Goal: Task Accomplishment & Management: Manage account settings

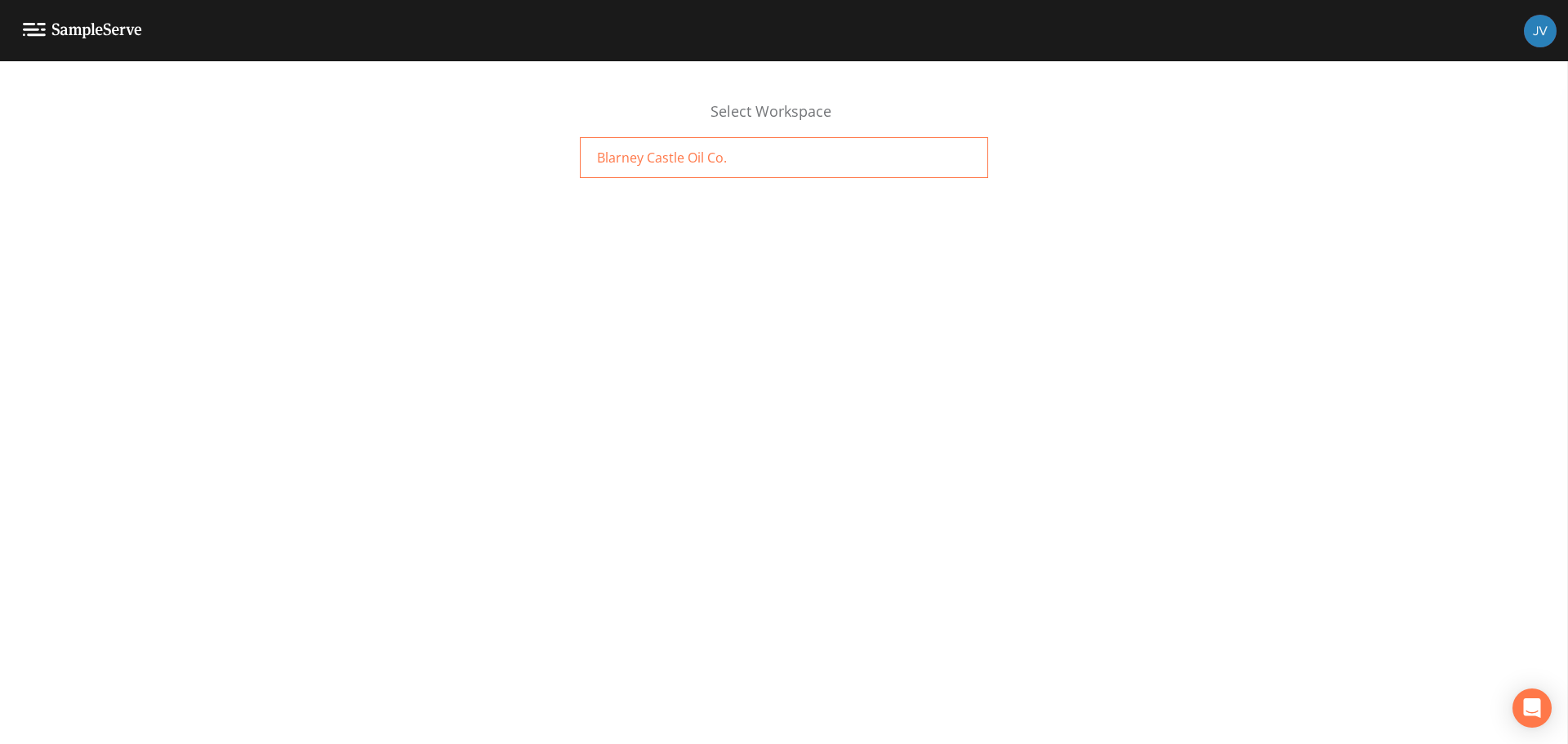
click at [662, 176] on div "Blarney Castle Oil Co." at bounding box center [784, 157] width 409 height 41
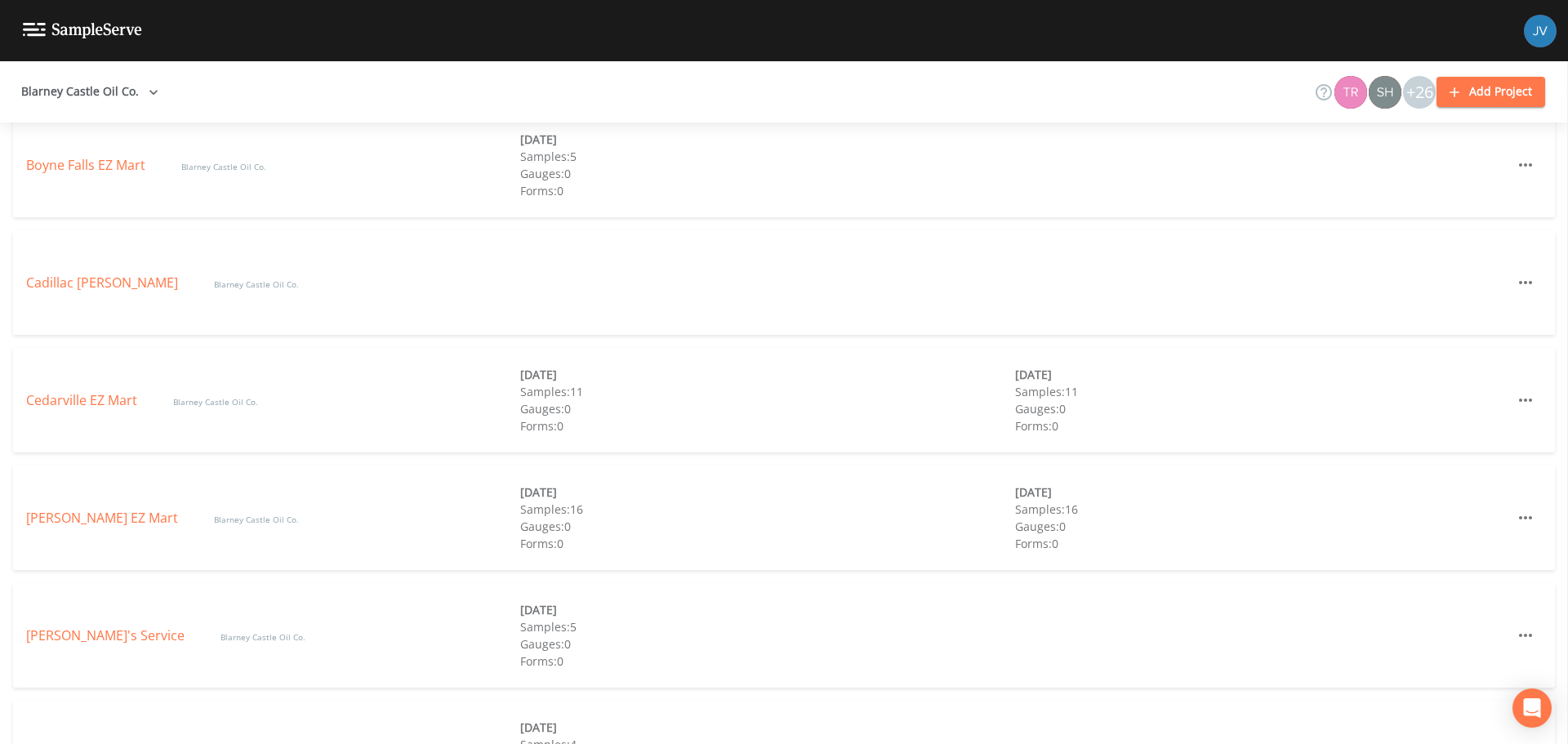
scroll to position [674, 0]
click at [109, 392] on link "Cedarville EZ Mart" at bounding box center [84, 399] width 115 height 18
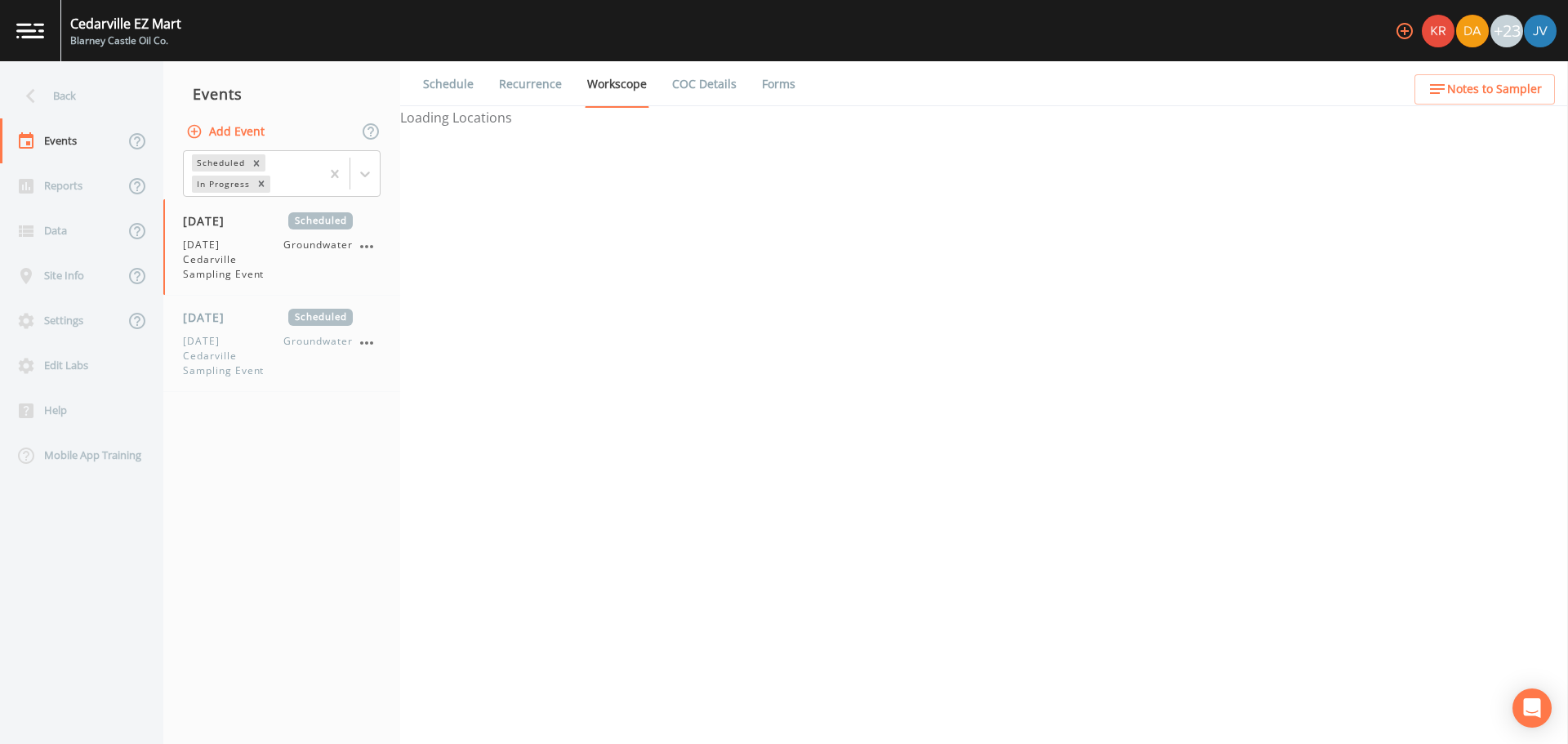
select select "4f082be6-97a7-4f70-a81f-c26a4e896ad7"
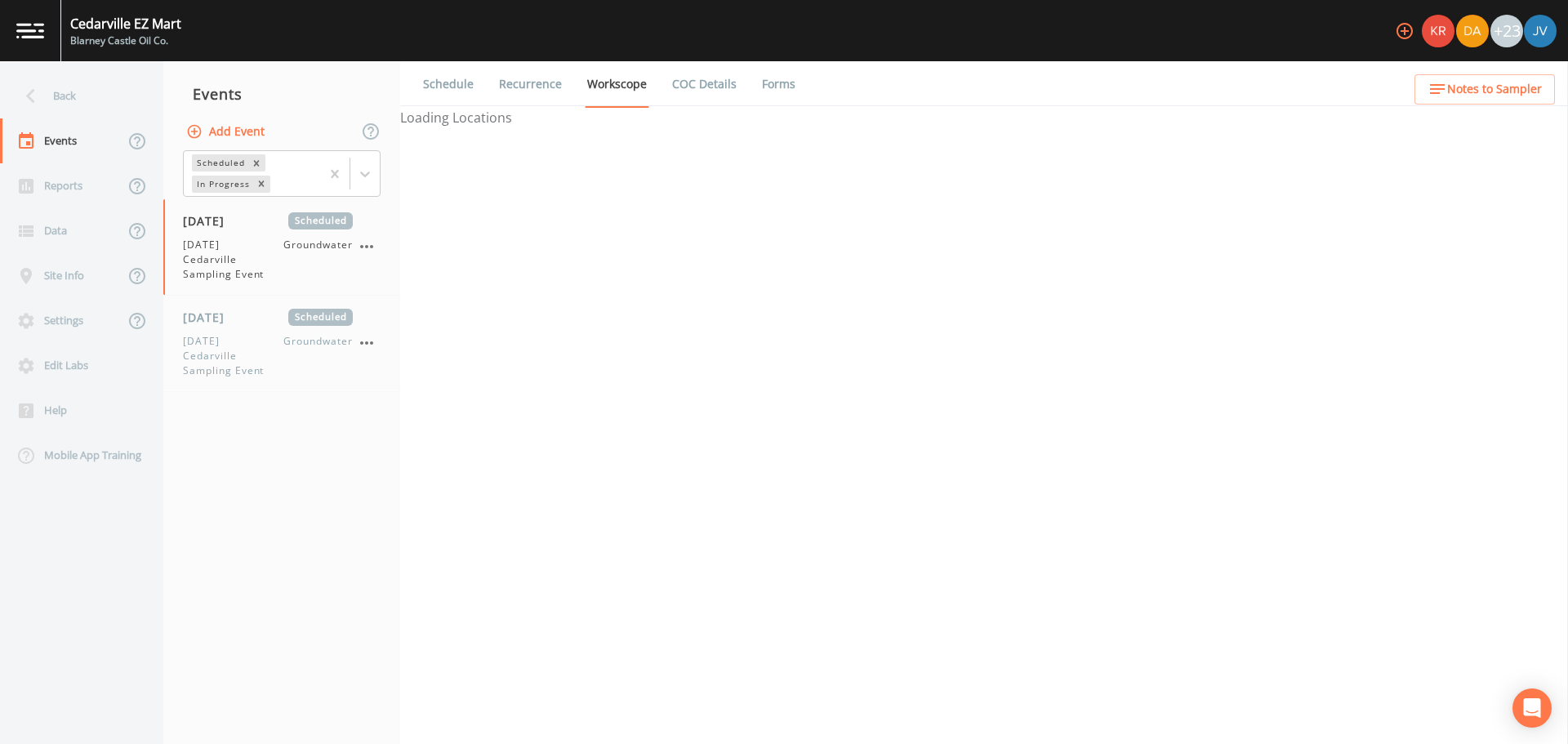
select select "4f082be6-97a7-4f70-a81f-c26a4e896ad7"
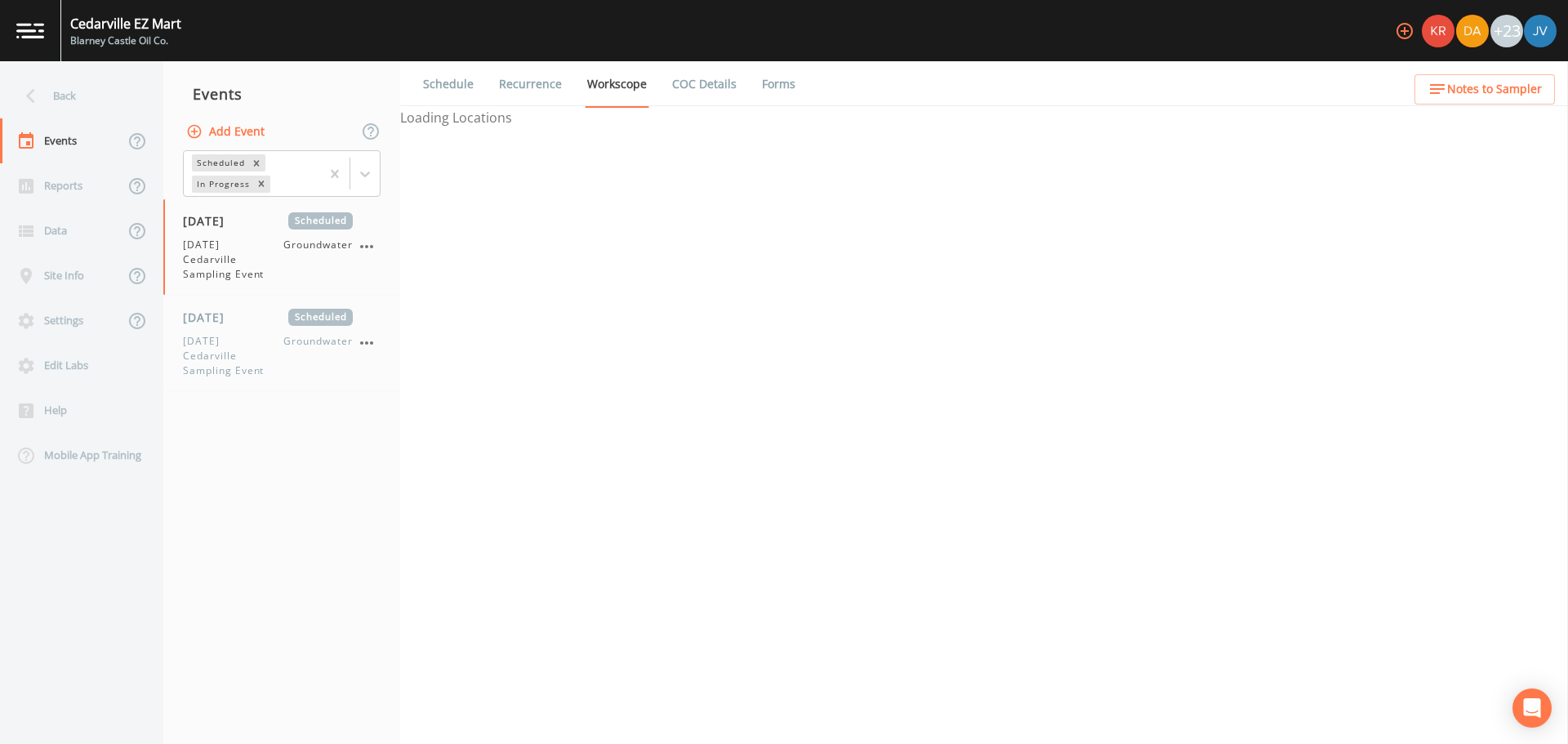
select select "4f082be6-97a7-4f70-a81f-c26a4e896ad7"
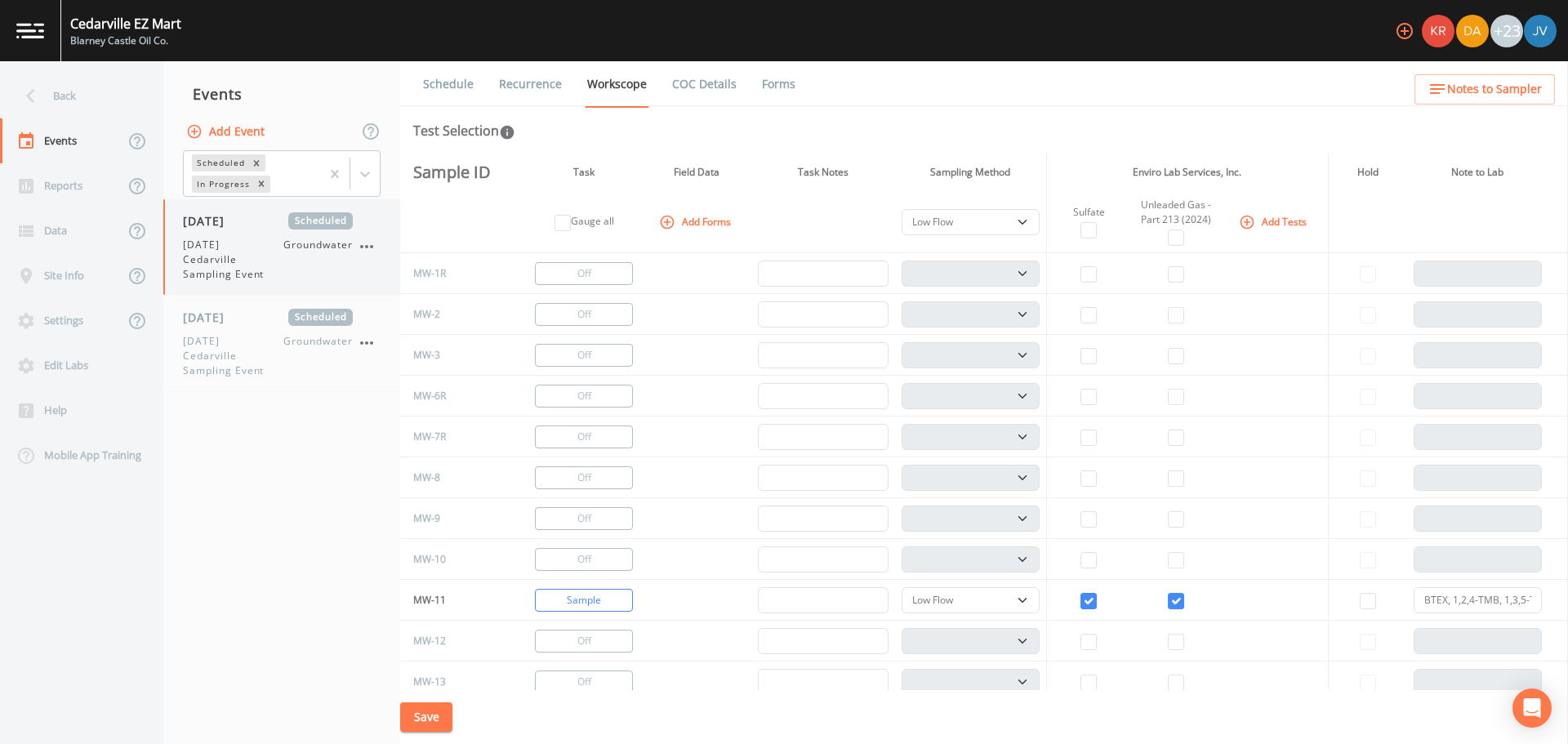
click at [275, 244] on span "[DATE] Cedarville Sampling Event" at bounding box center [233, 259] width 101 height 44
select select "4f082be6-97a7-4f70-a81f-c26a4e896ad7"
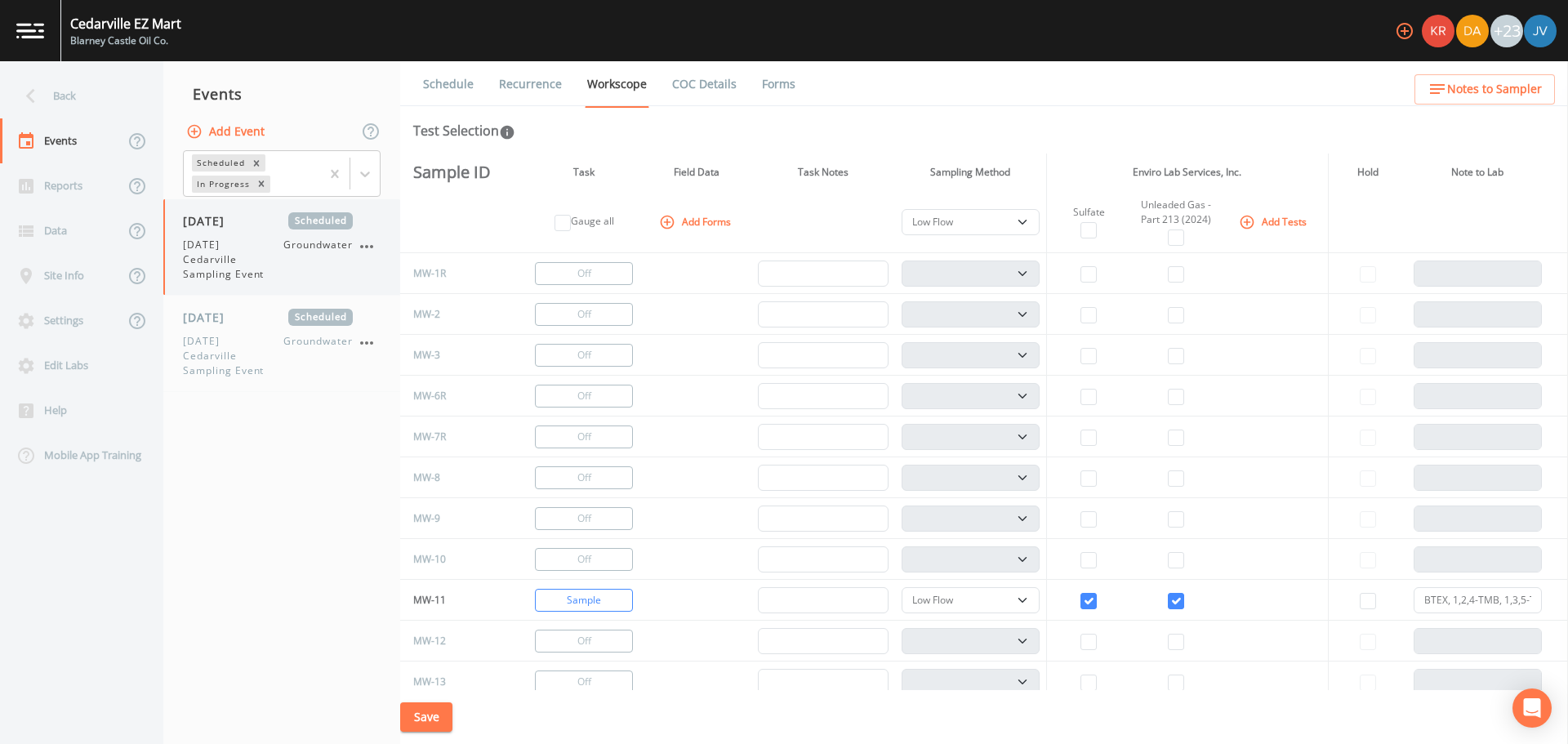
select select "4f082be6-97a7-4f70-a81f-c26a4e896ad7"
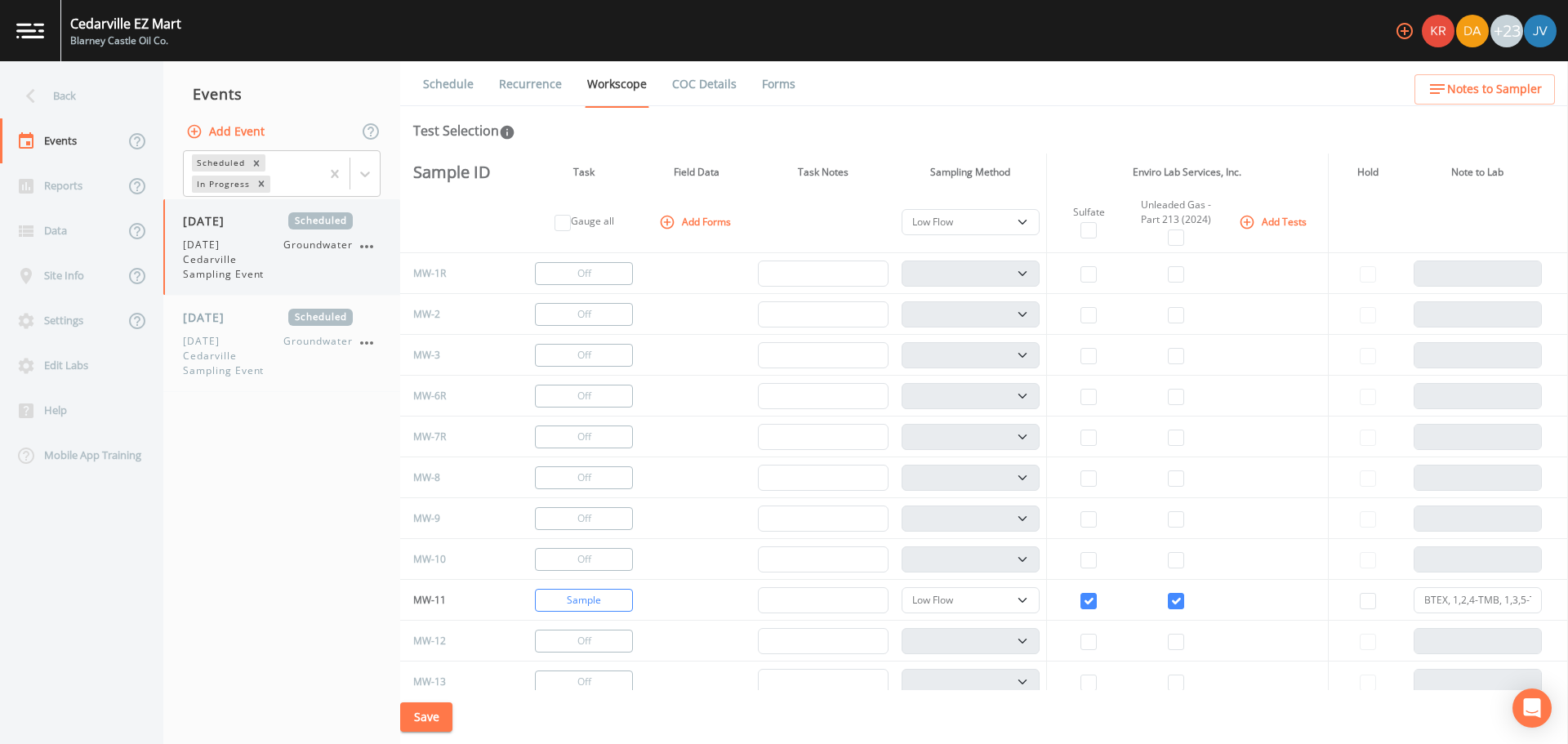
select select "4f082be6-97a7-4f70-a81f-c26a4e896ad7"
click at [77, 189] on div "Reports" at bounding box center [62, 185] width 124 height 45
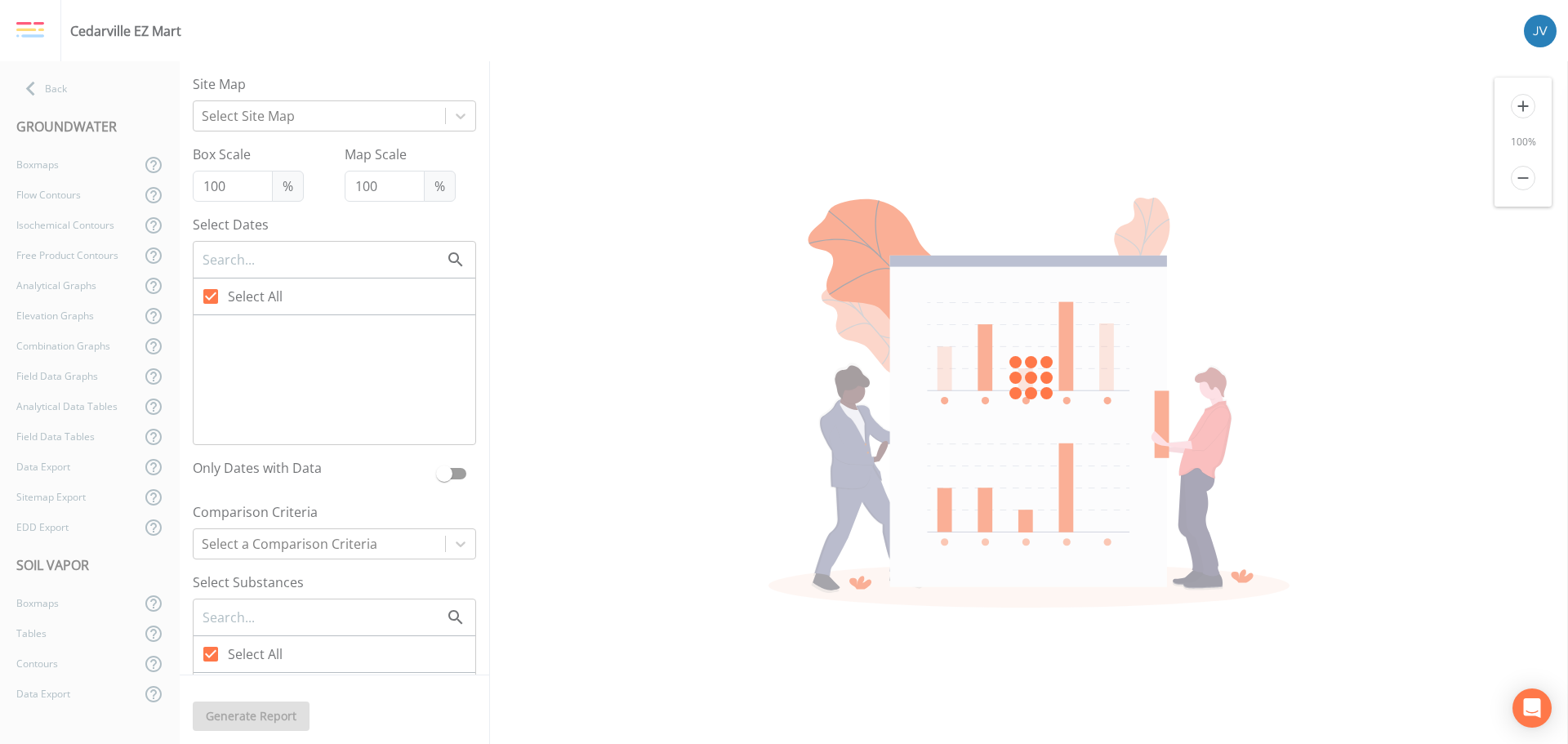
type input "75"
checkbox input "false"
checkbox input "true"
checkbox input "false"
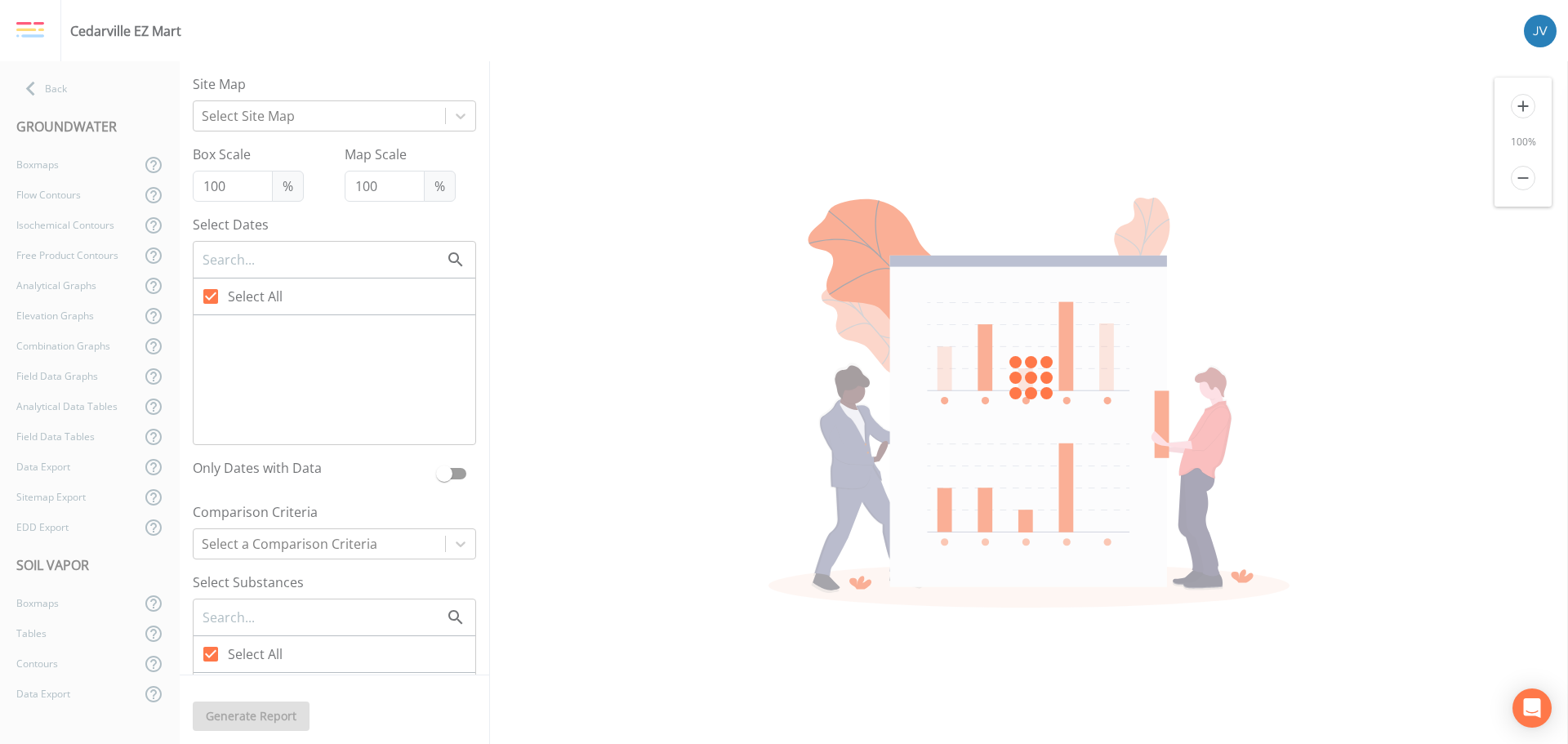
checkbox input "false"
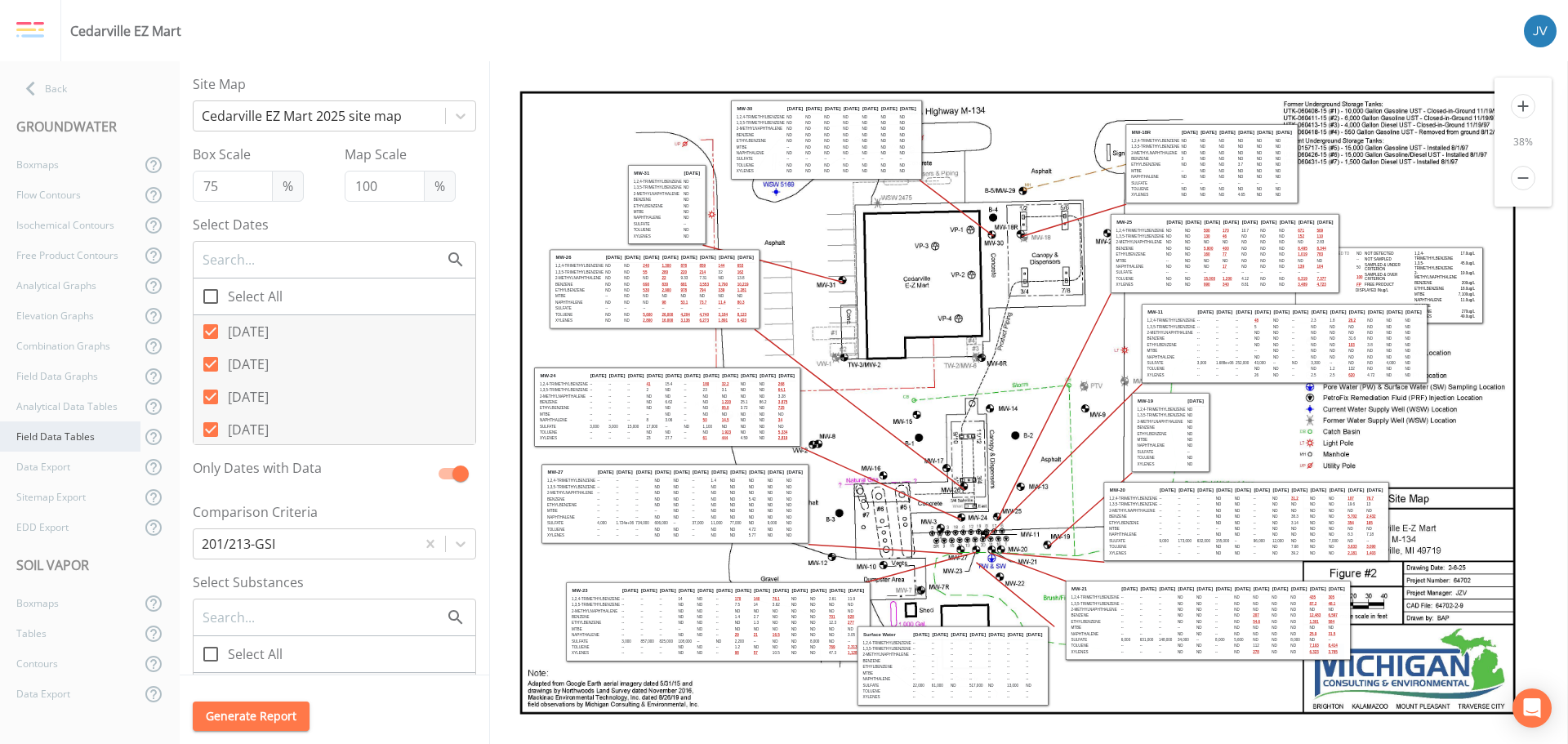
click at [61, 436] on div "Field Data Tables" at bounding box center [70, 436] width 140 height 30
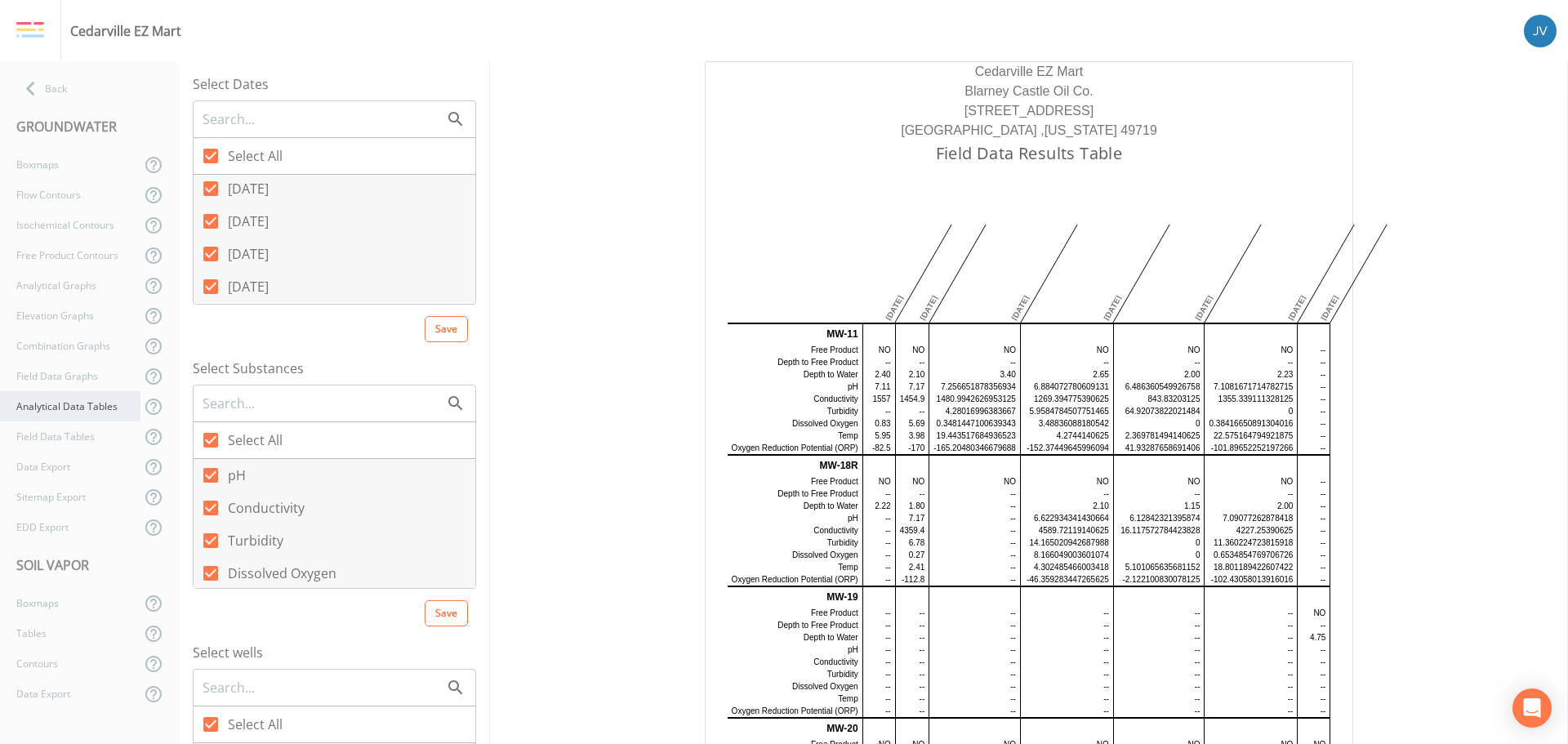
click at [68, 419] on div "Analytical Data Tables" at bounding box center [70, 406] width 140 height 30
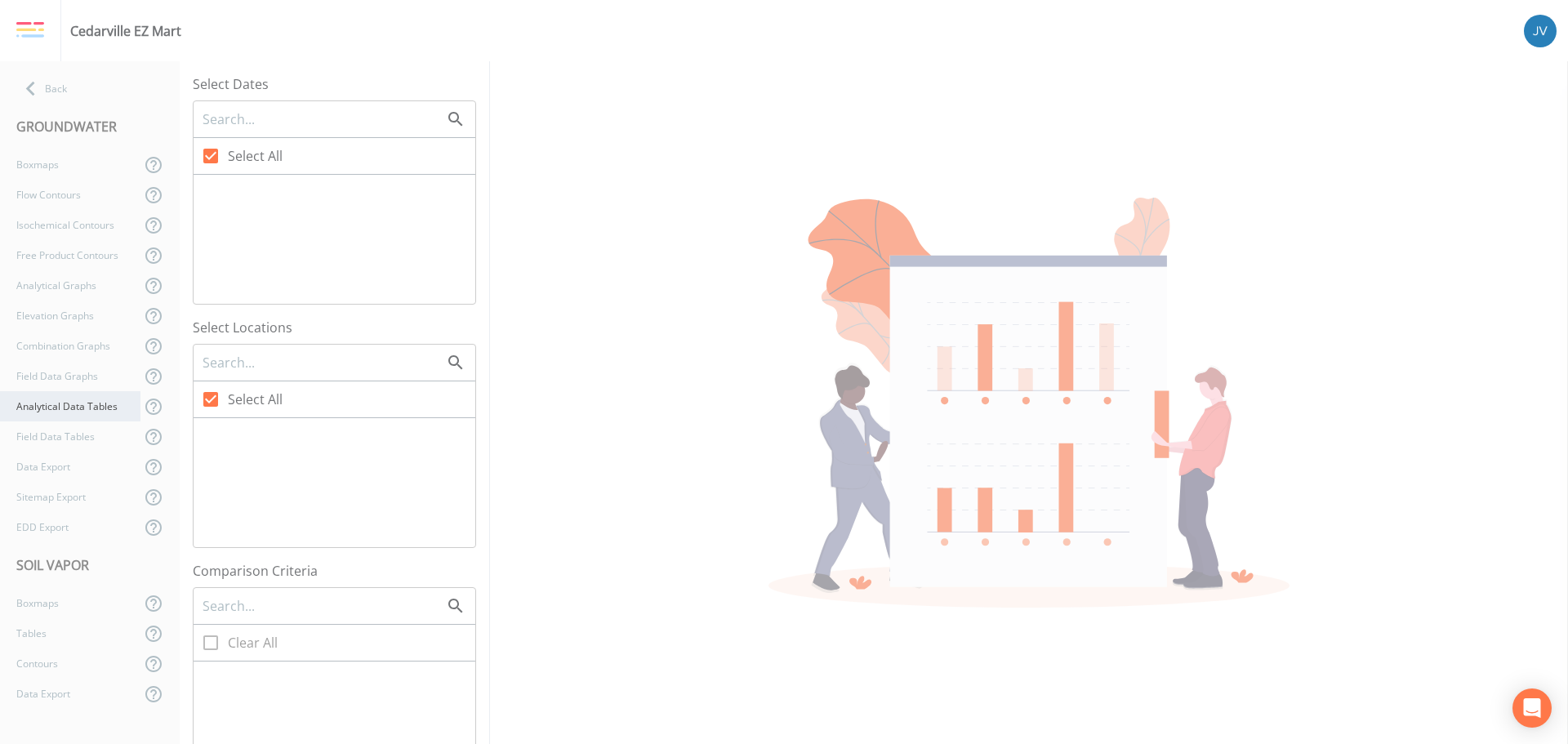
checkbox input "false"
checkbox input "true"
checkbox input "false"
checkbox input "true"
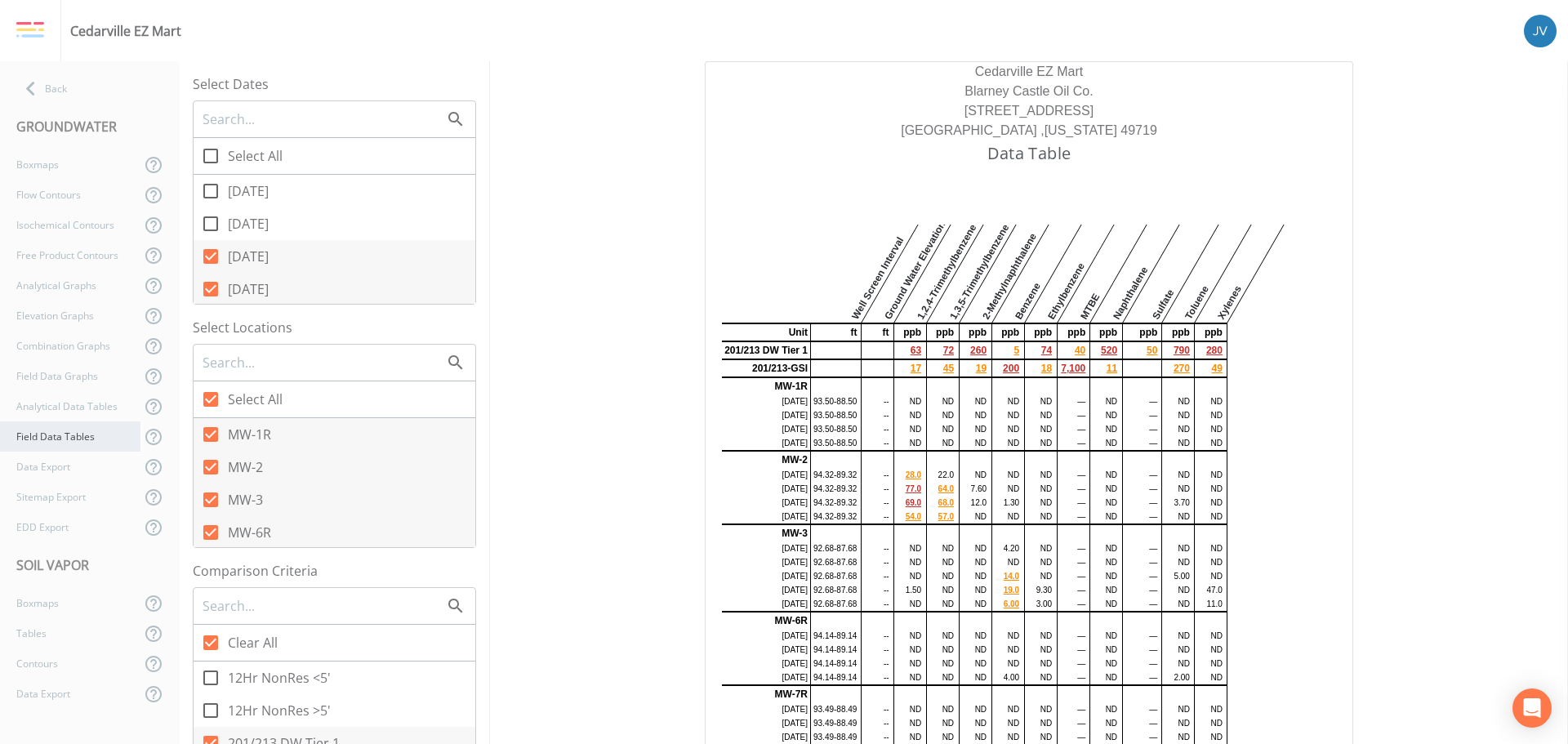
click at [52, 432] on div "Field Data Tables" at bounding box center [70, 436] width 140 height 30
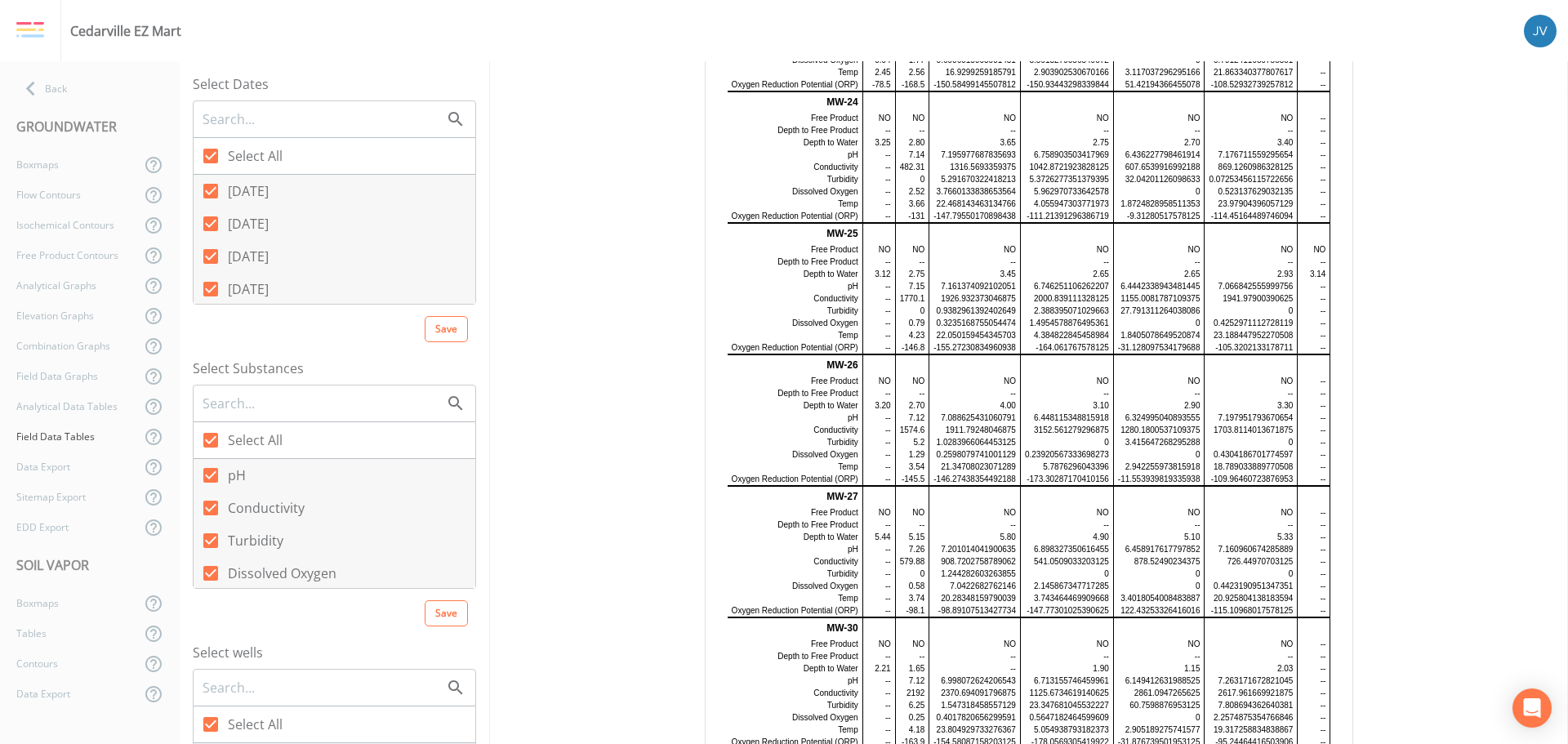
scroll to position [1164, 0]
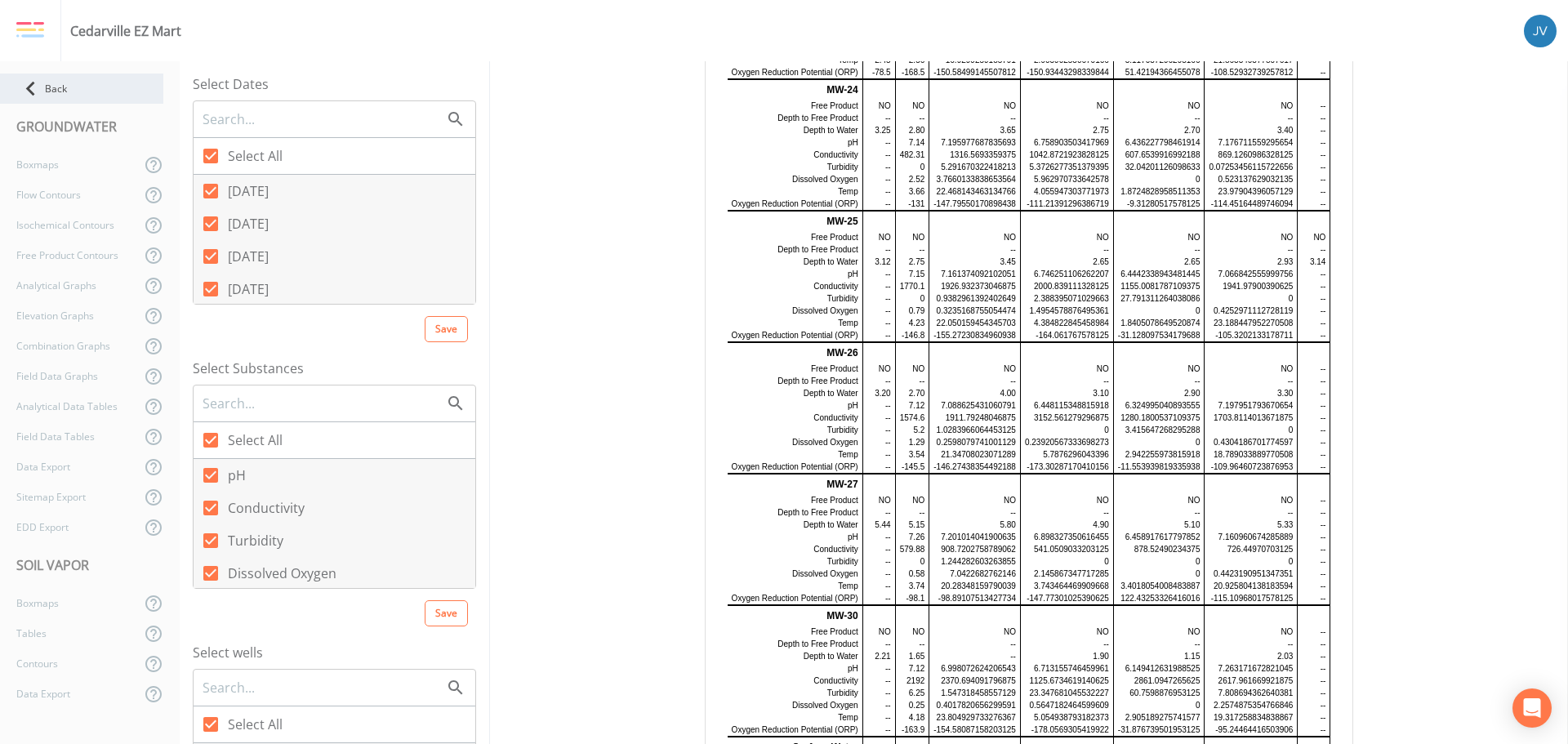
click at [64, 86] on div "Back" at bounding box center [81, 88] width 163 height 30
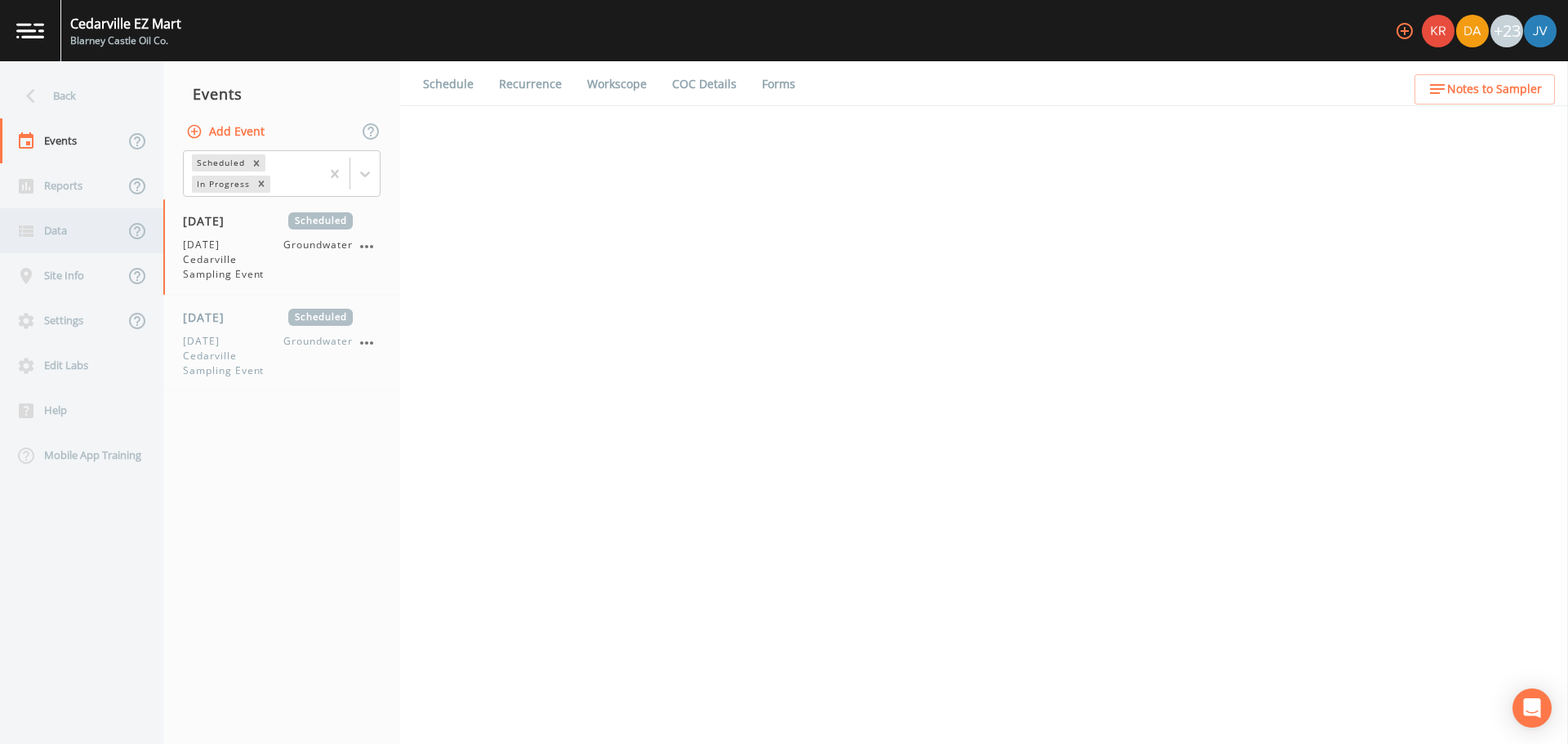
select select "4f082be6-97a7-4f70-a81f-c26a4e896ad7"
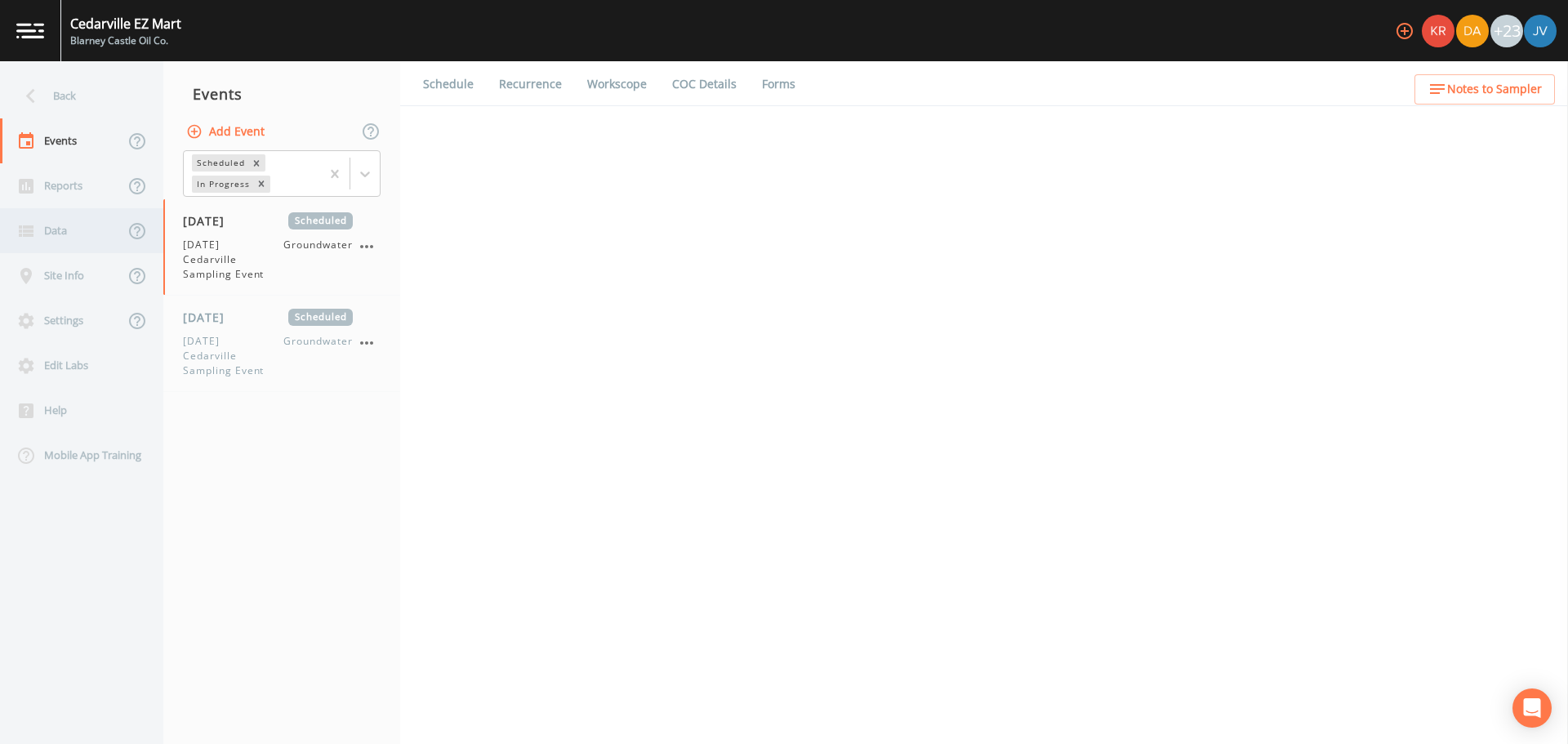
select select "4f082be6-97a7-4f70-a81f-c26a4e896ad7"
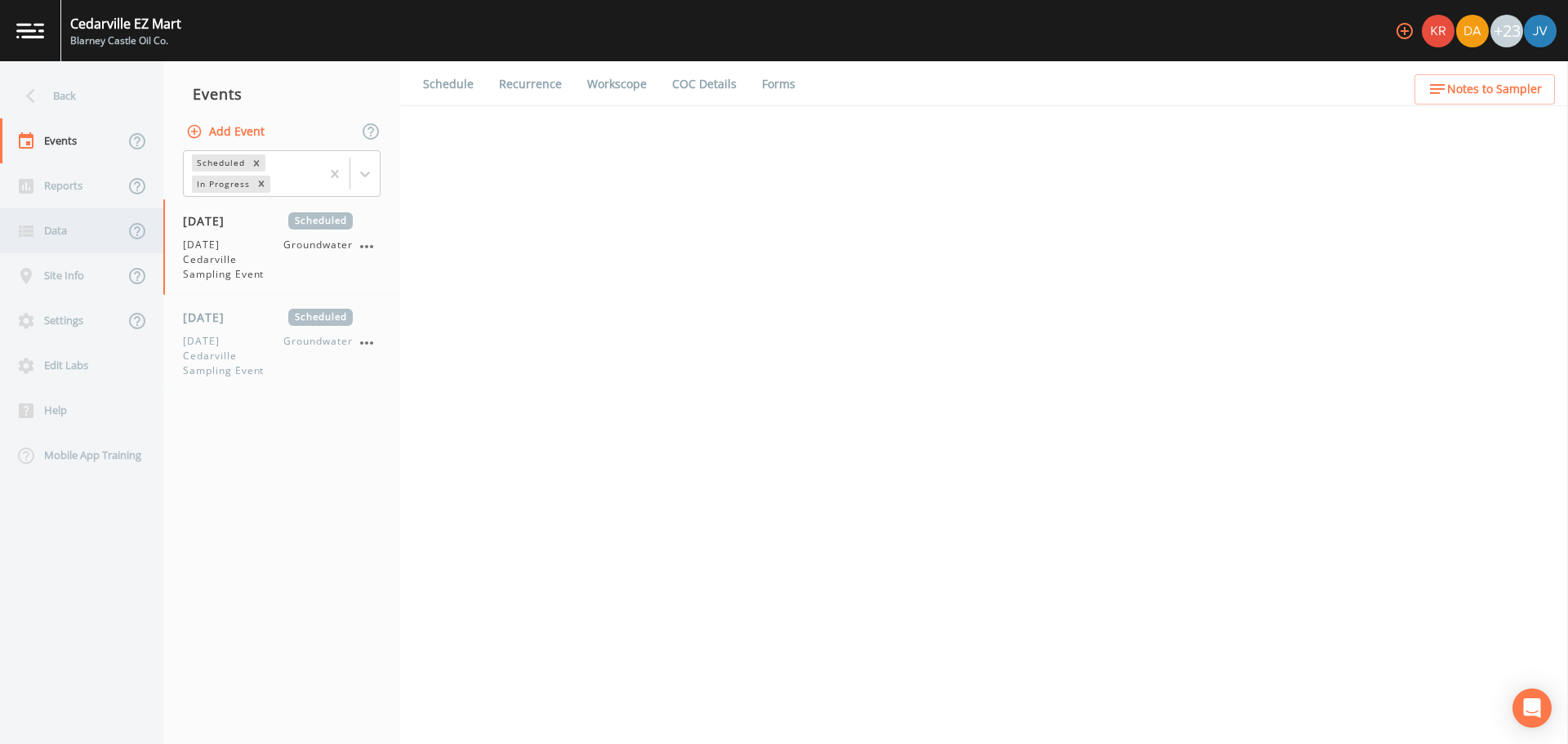
select select "4f082be6-97a7-4f70-a81f-c26a4e896ad7"
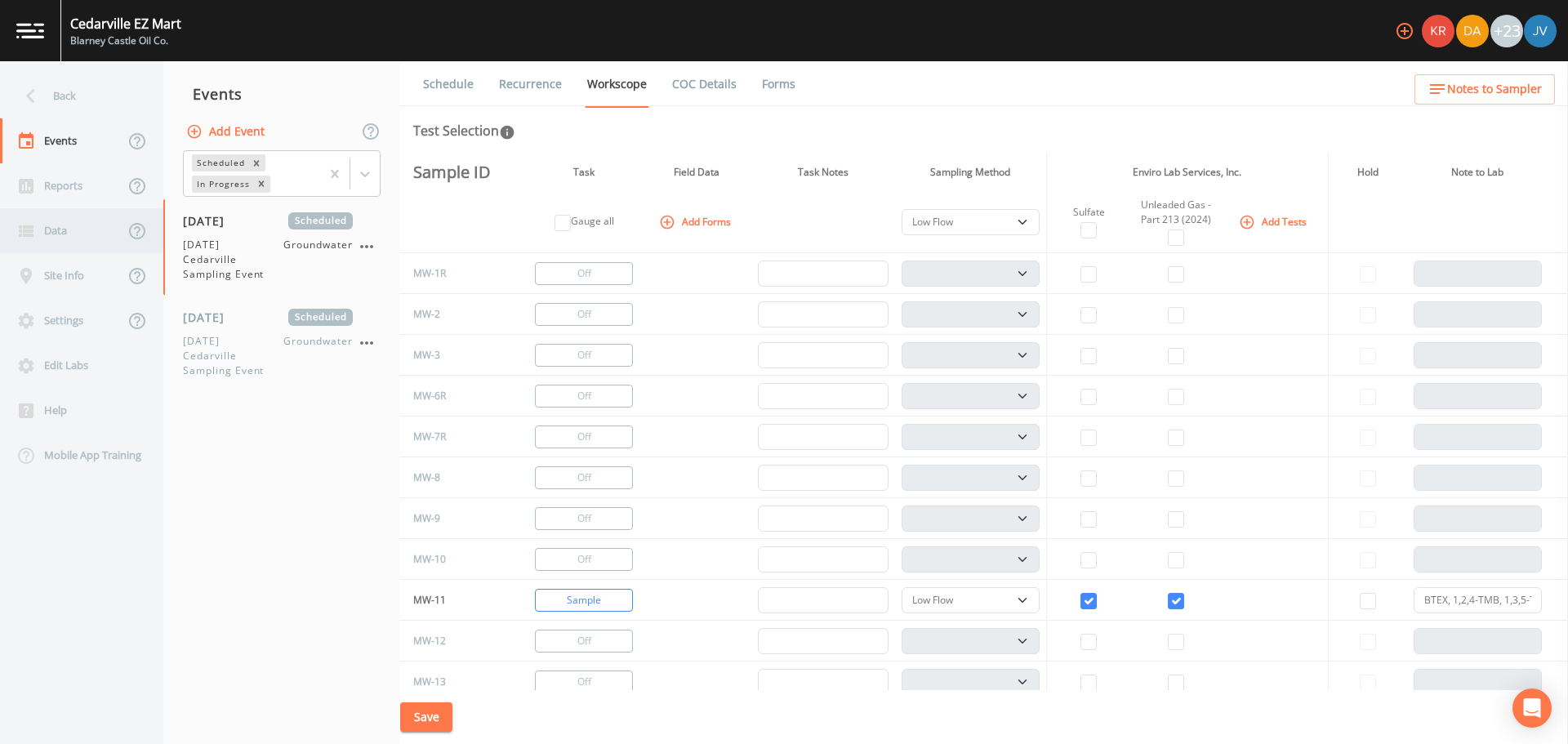
click at [54, 228] on div "Data" at bounding box center [62, 230] width 124 height 45
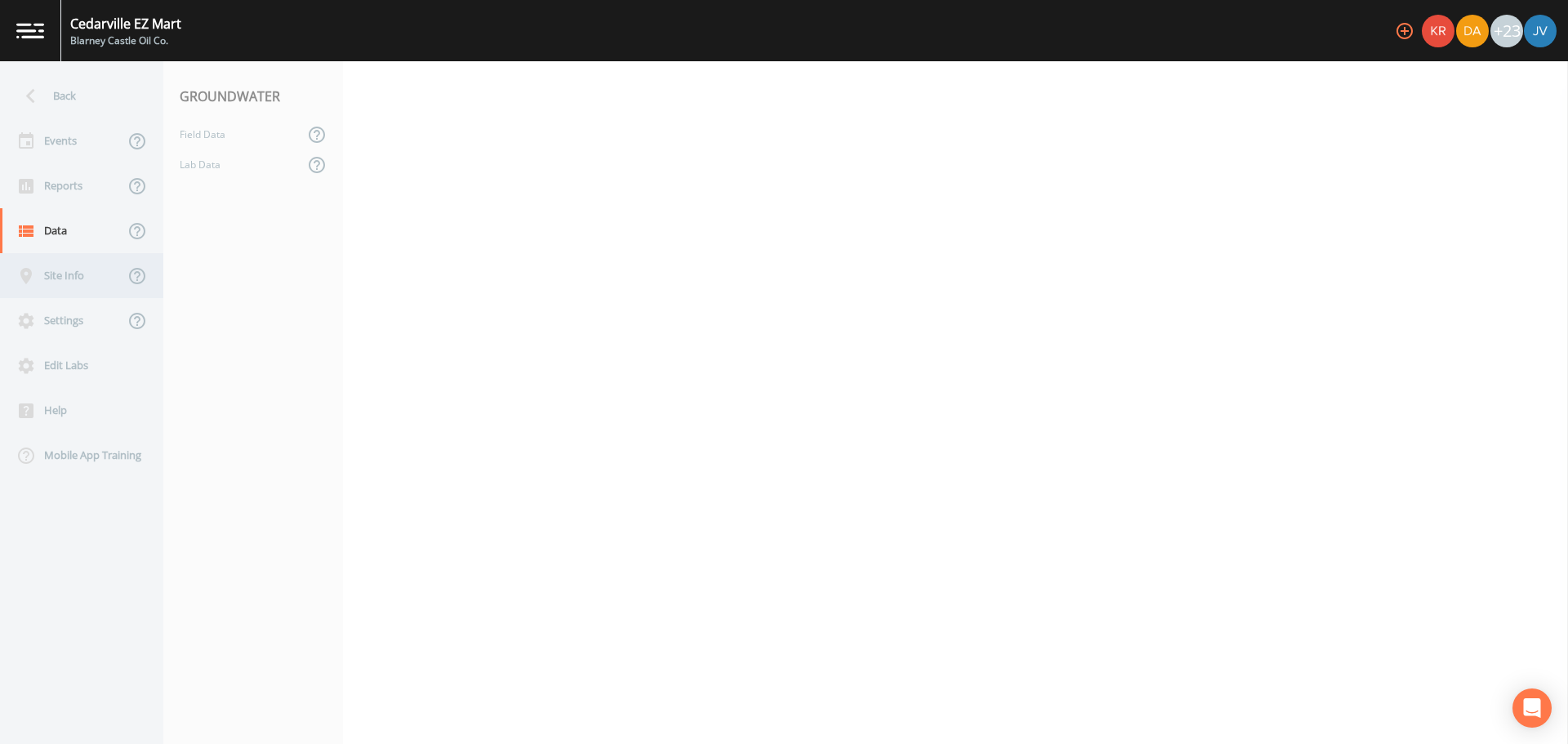
click at [57, 280] on div "Site Info" at bounding box center [62, 275] width 124 height 45
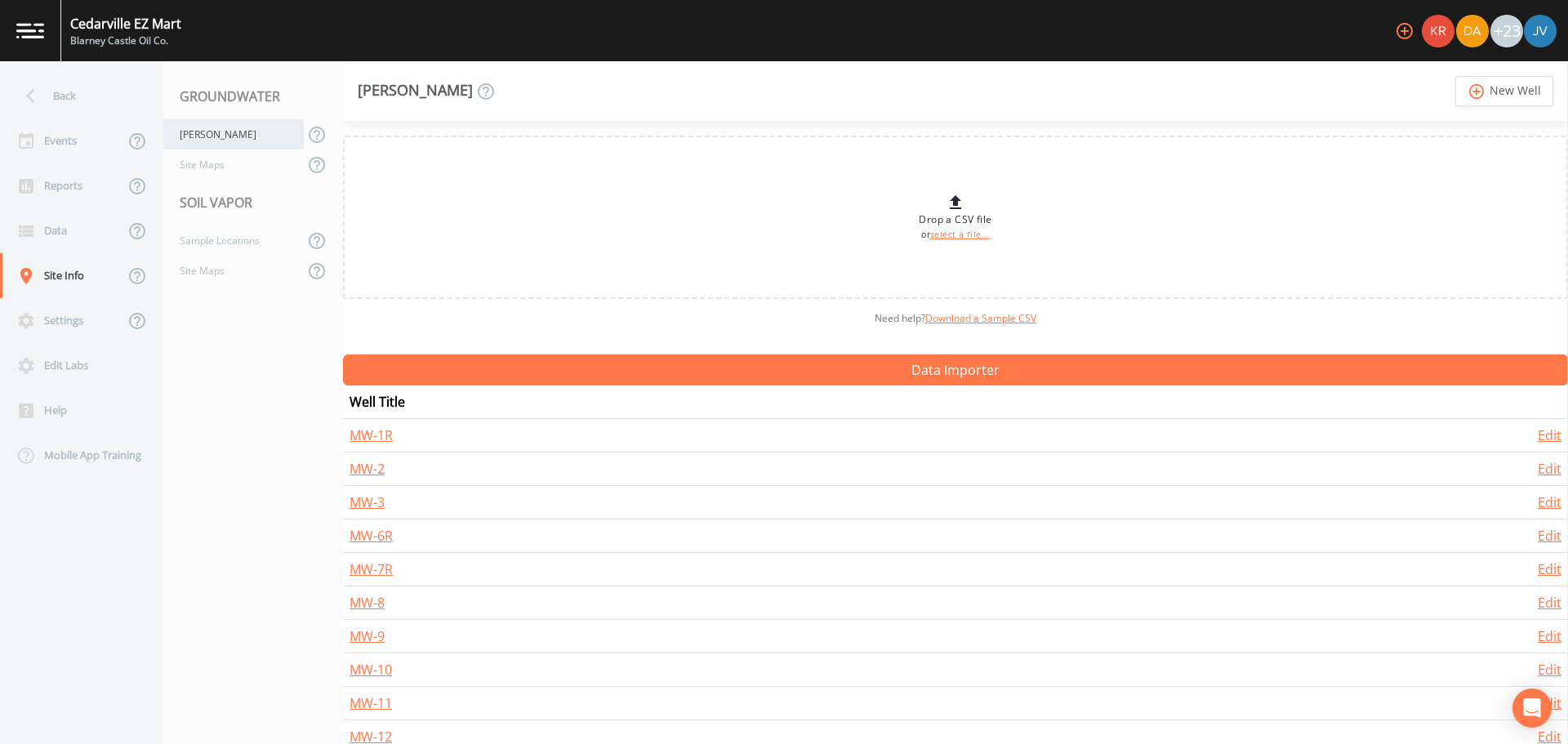
click at [234, 138] on div "[PERSON_NAME]" at bounding box center [233, 134] width 140 height 30
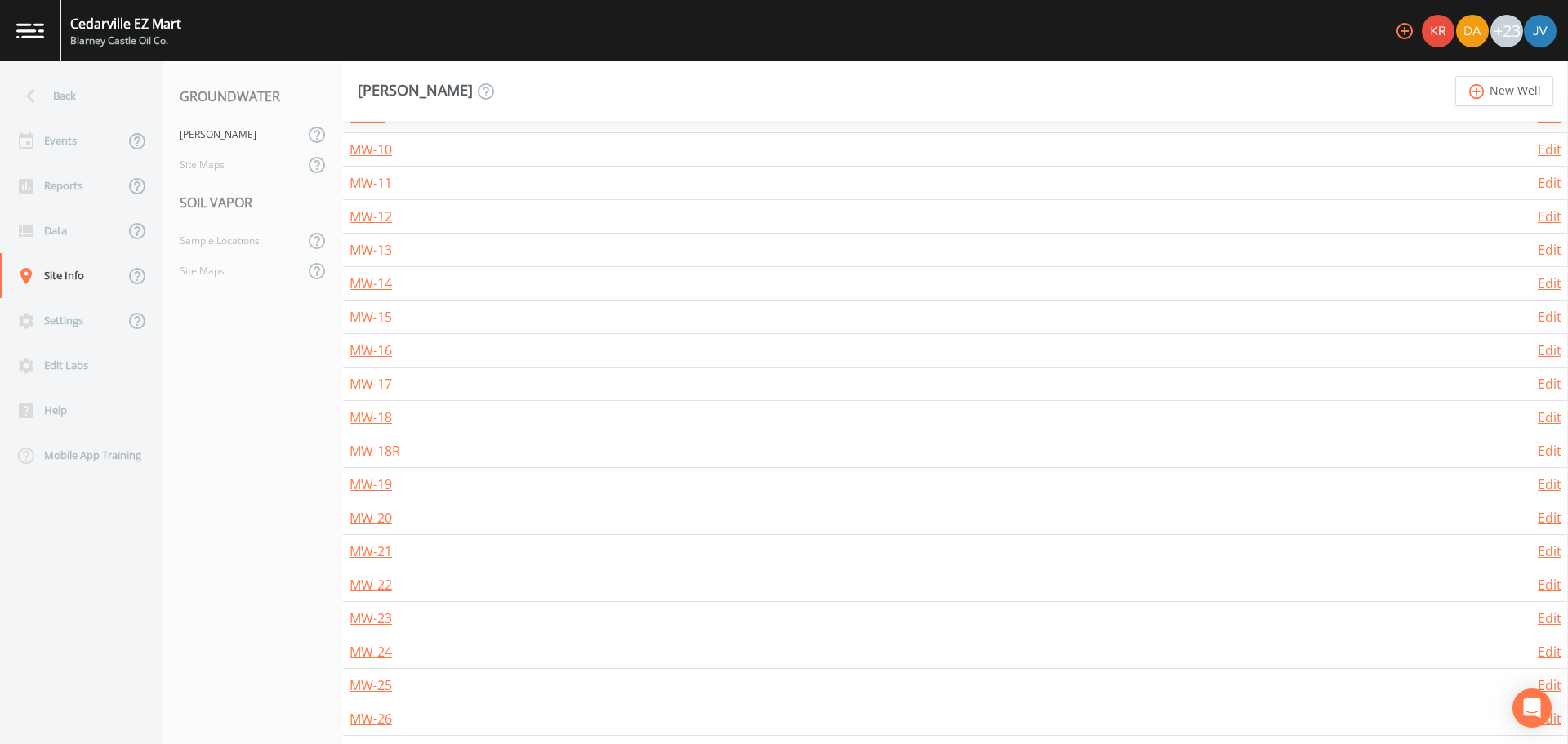
scroll to position [726, 0]
click at [377, 447] on link "MW-24" at bounding box center [371, 446] width 42 height 18
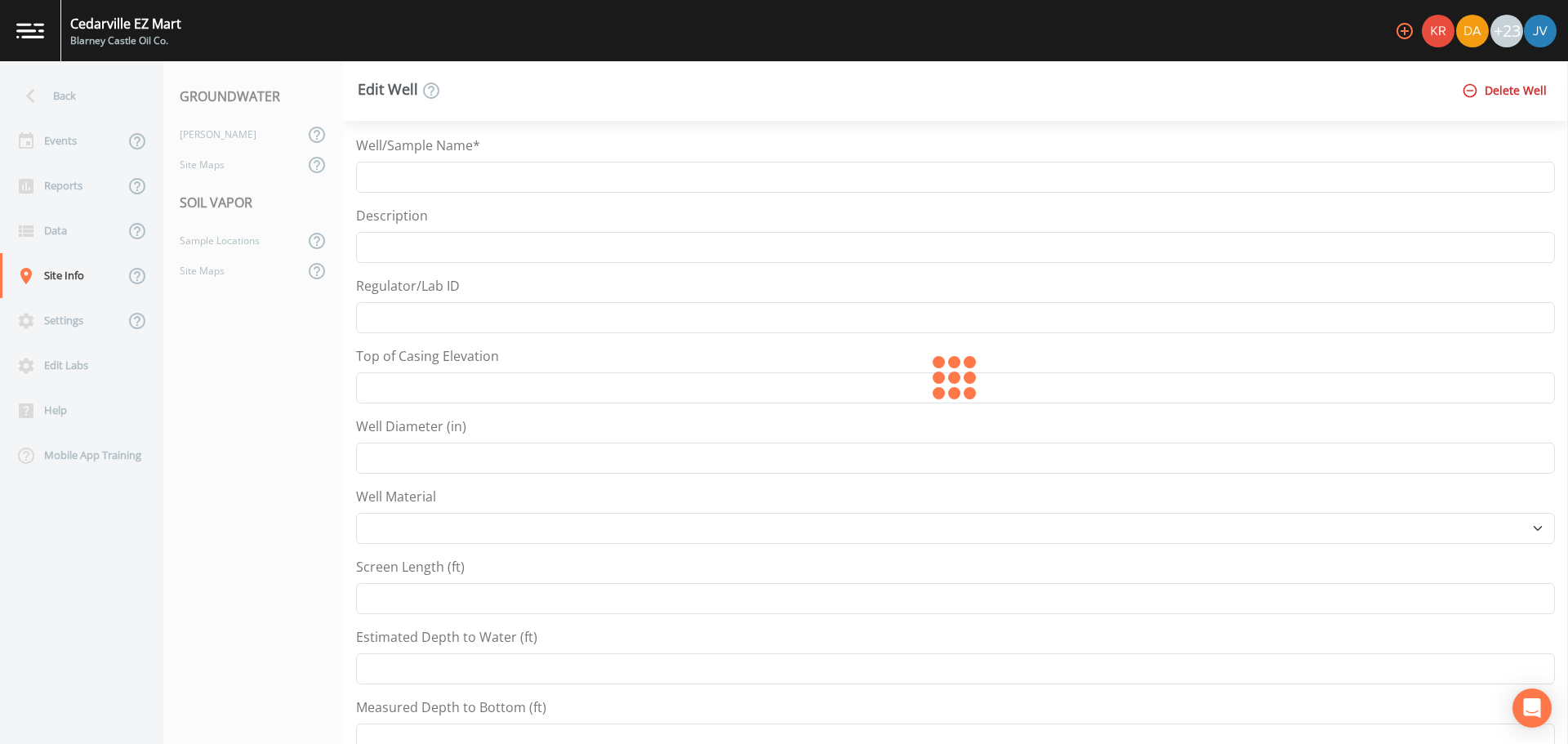
type input "MW-24"
type input "96.54"
type input "2"
select select "Other"
type input "5"
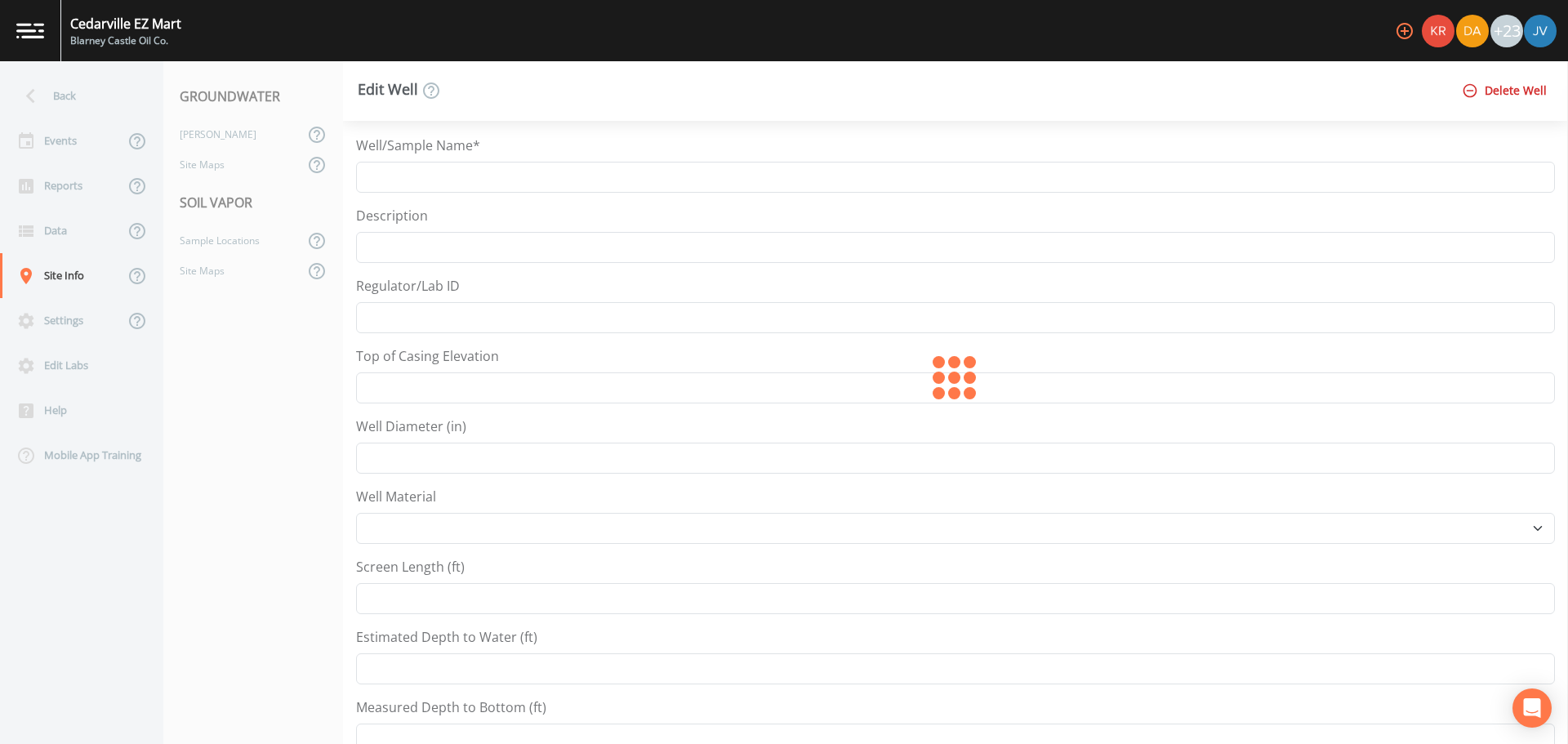
type input "2.5"
type input "5.5"
type input "45.9986031"
type input "-84.3660613"
click at [197, 127] on div "[PERSON_NAME]" at bounding box center [233, 134] width 140 height 30
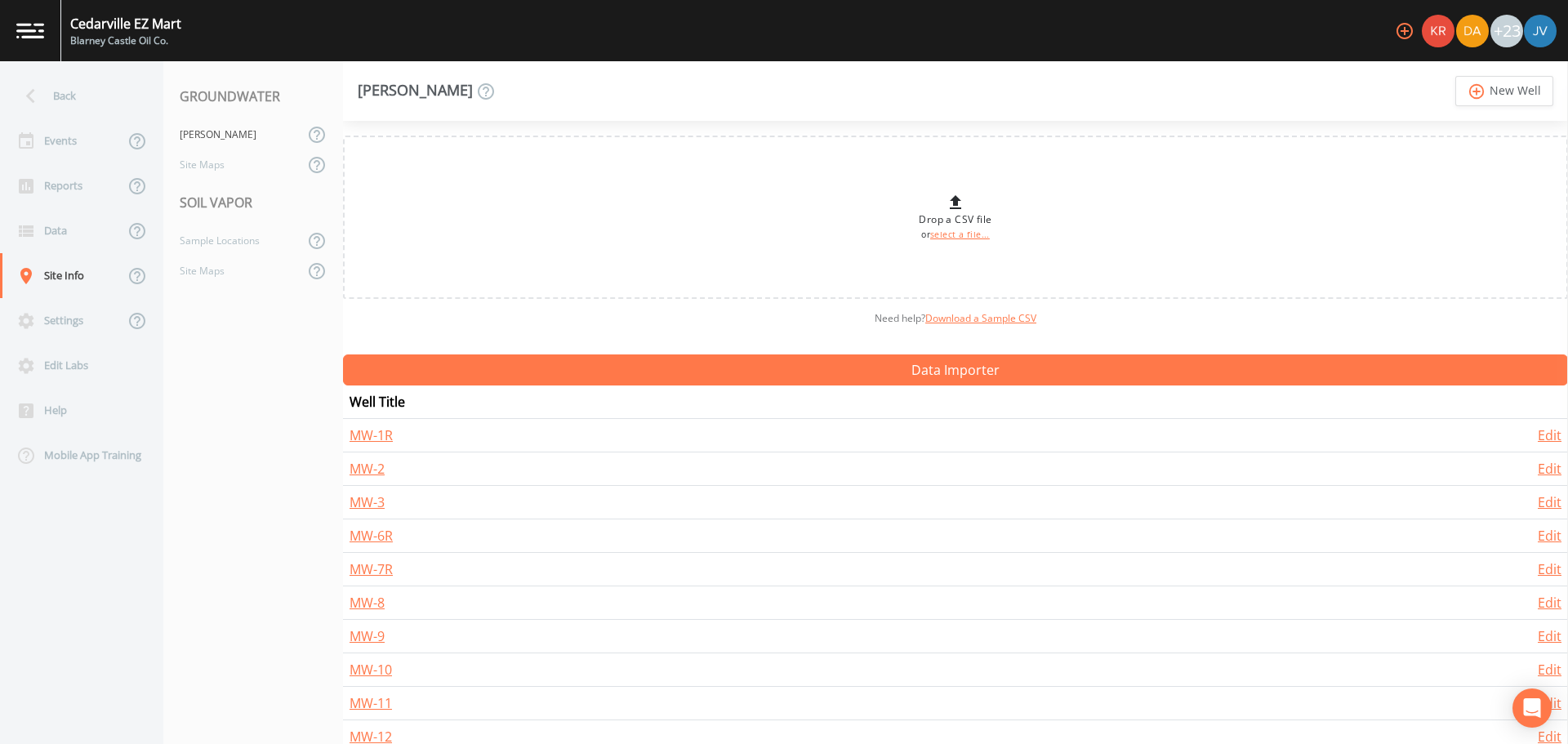
scroll to position [726, 0]
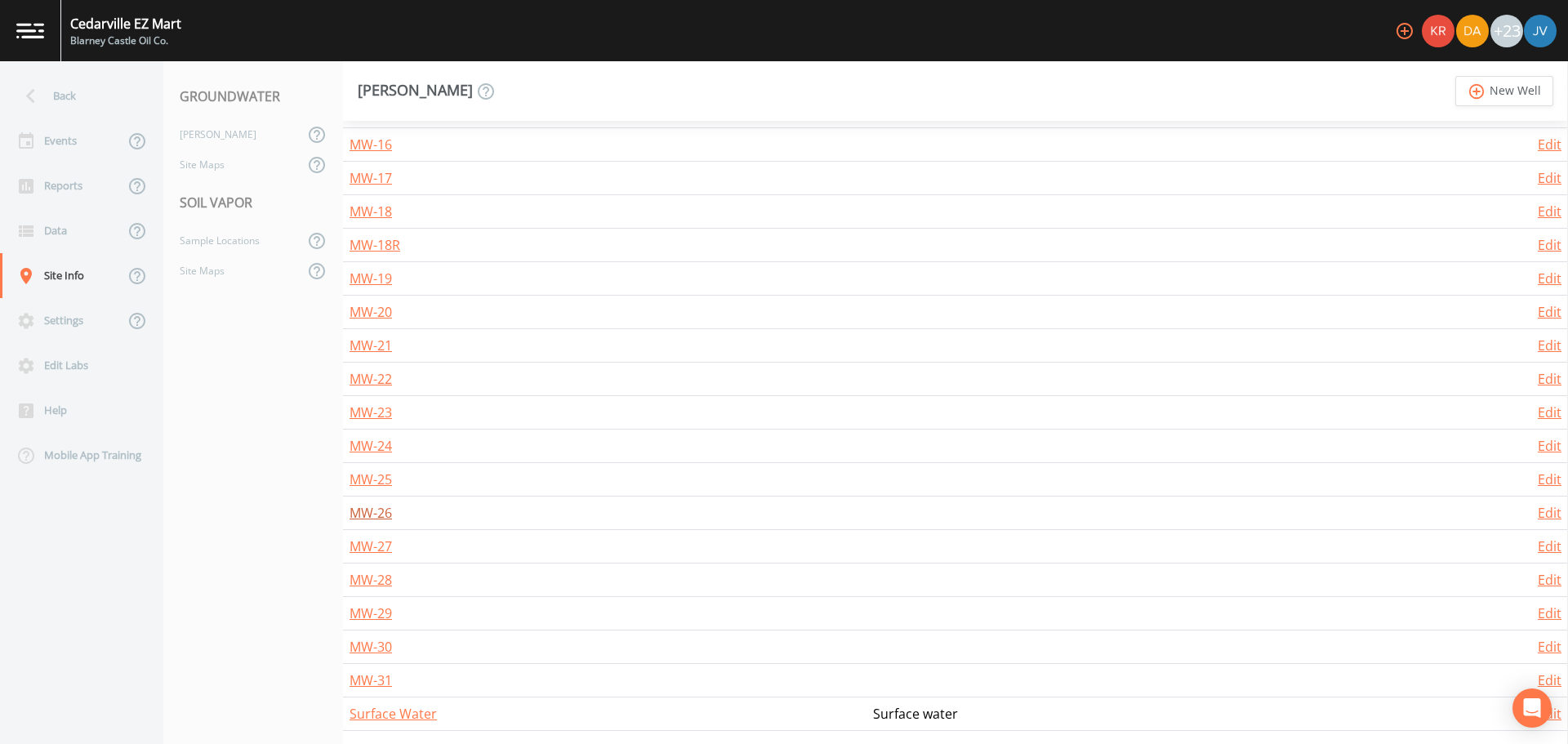
click at [373, 515] on link "MW-26" at bounding box center [371, 513] width 42 height 18
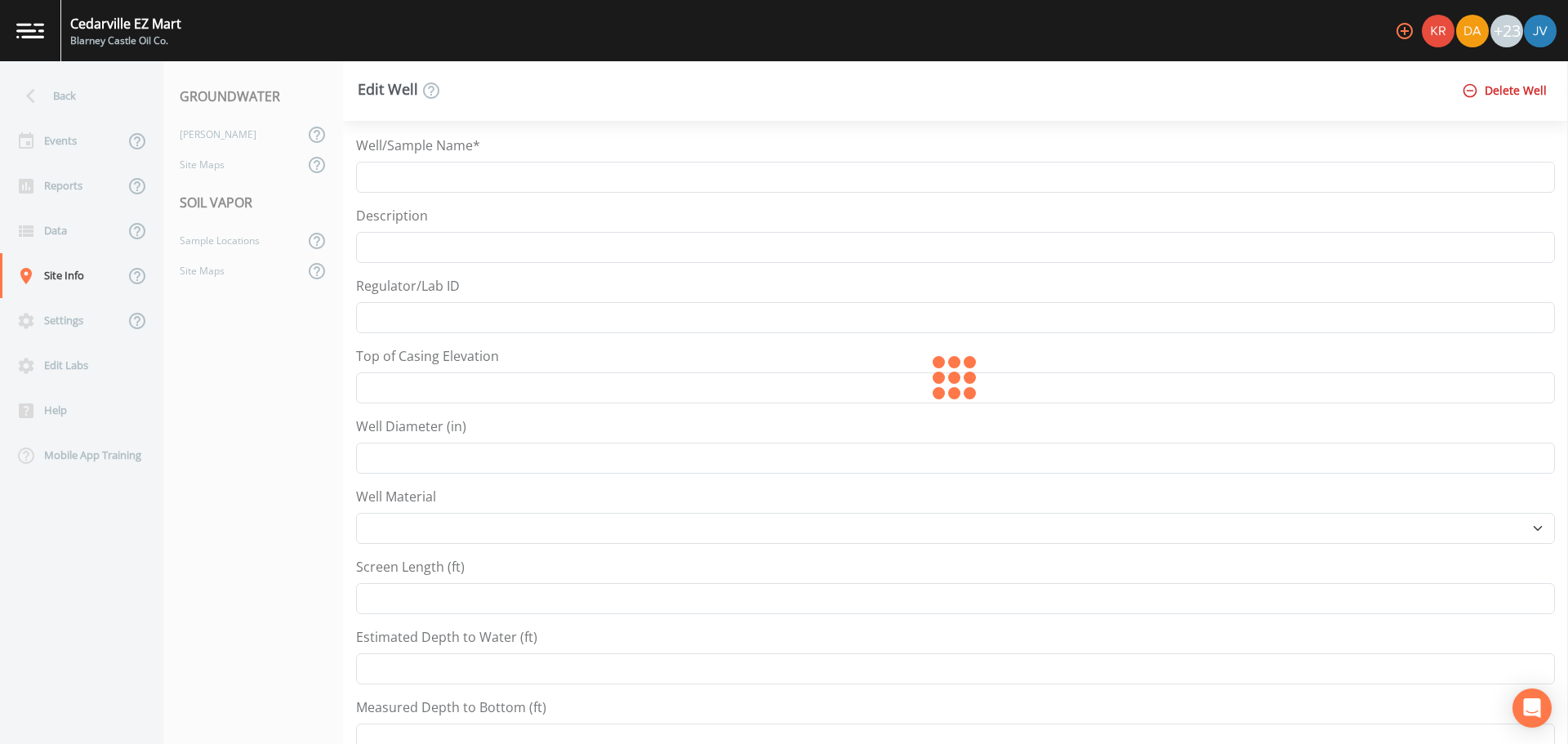
type input "MW-26"
type input "96.49"
type input "2"
select select "PVC"
type input "5"
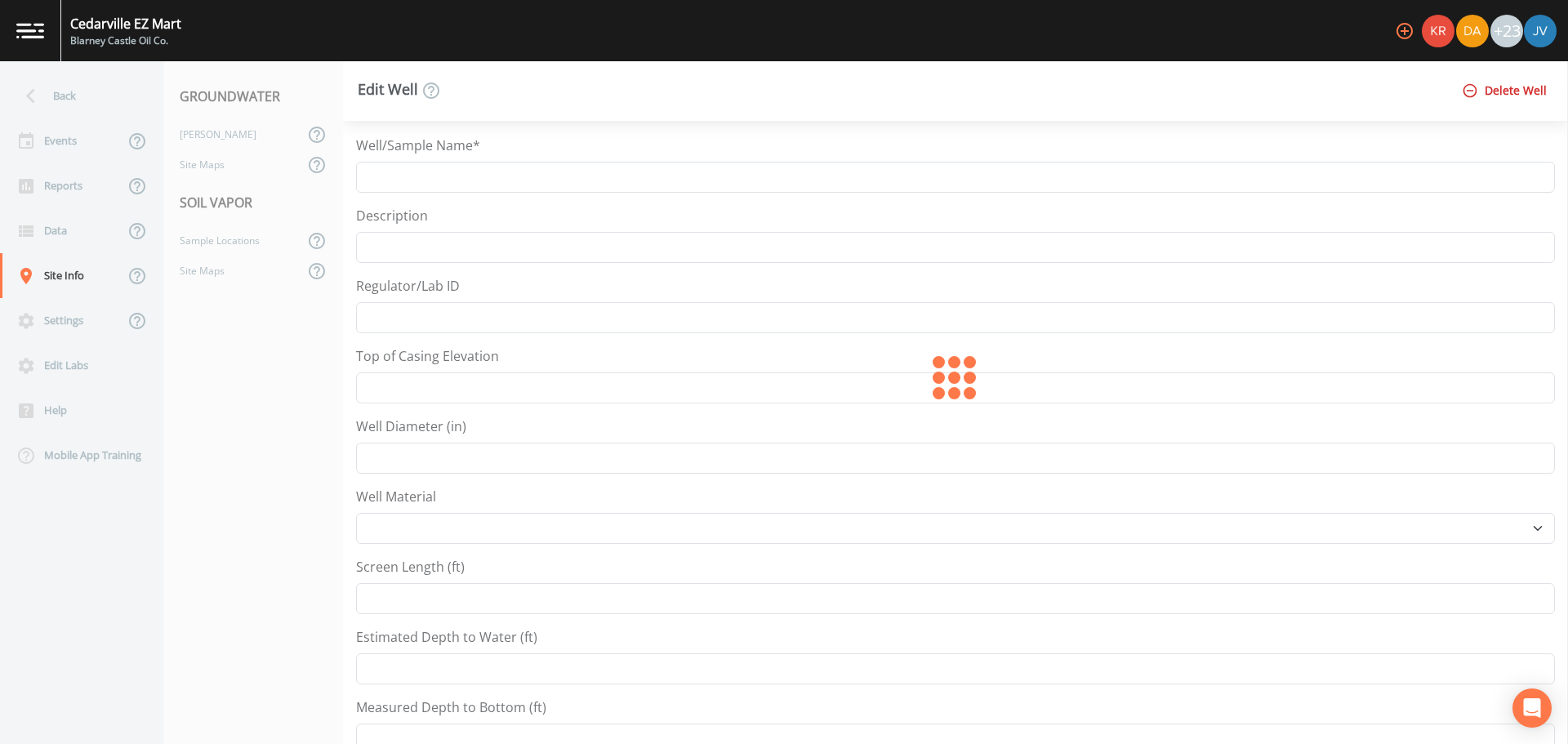
type input "2.5"
type input "5.5"
type input "45.998616"
type input "-84.3660684"
click at [53, 186] on div "Reports" at bounding box center [62, 185] width 124 height 45
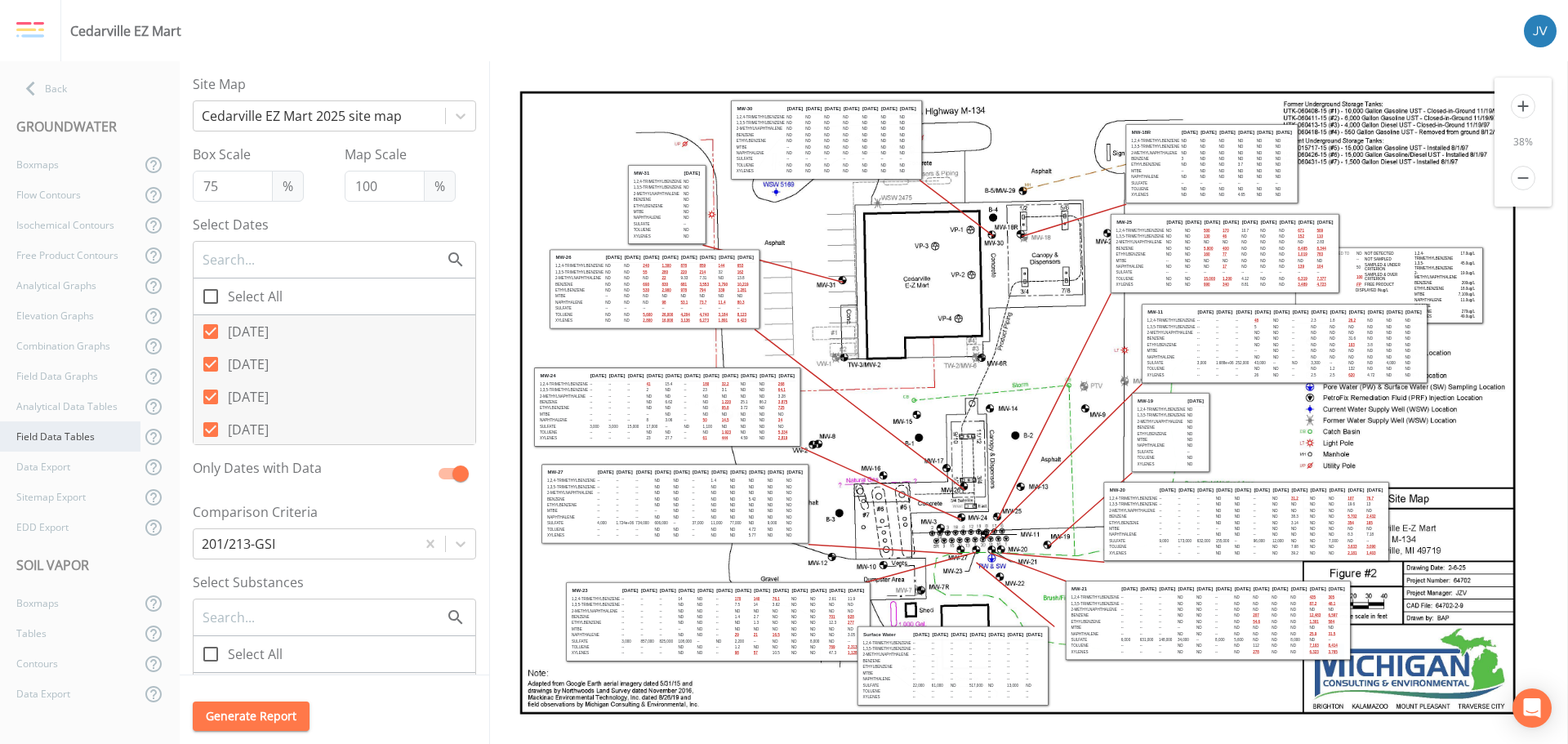
click at [71, 432] on div "Field Data Tables" at bounding box center [70, 436] width 140 height 30
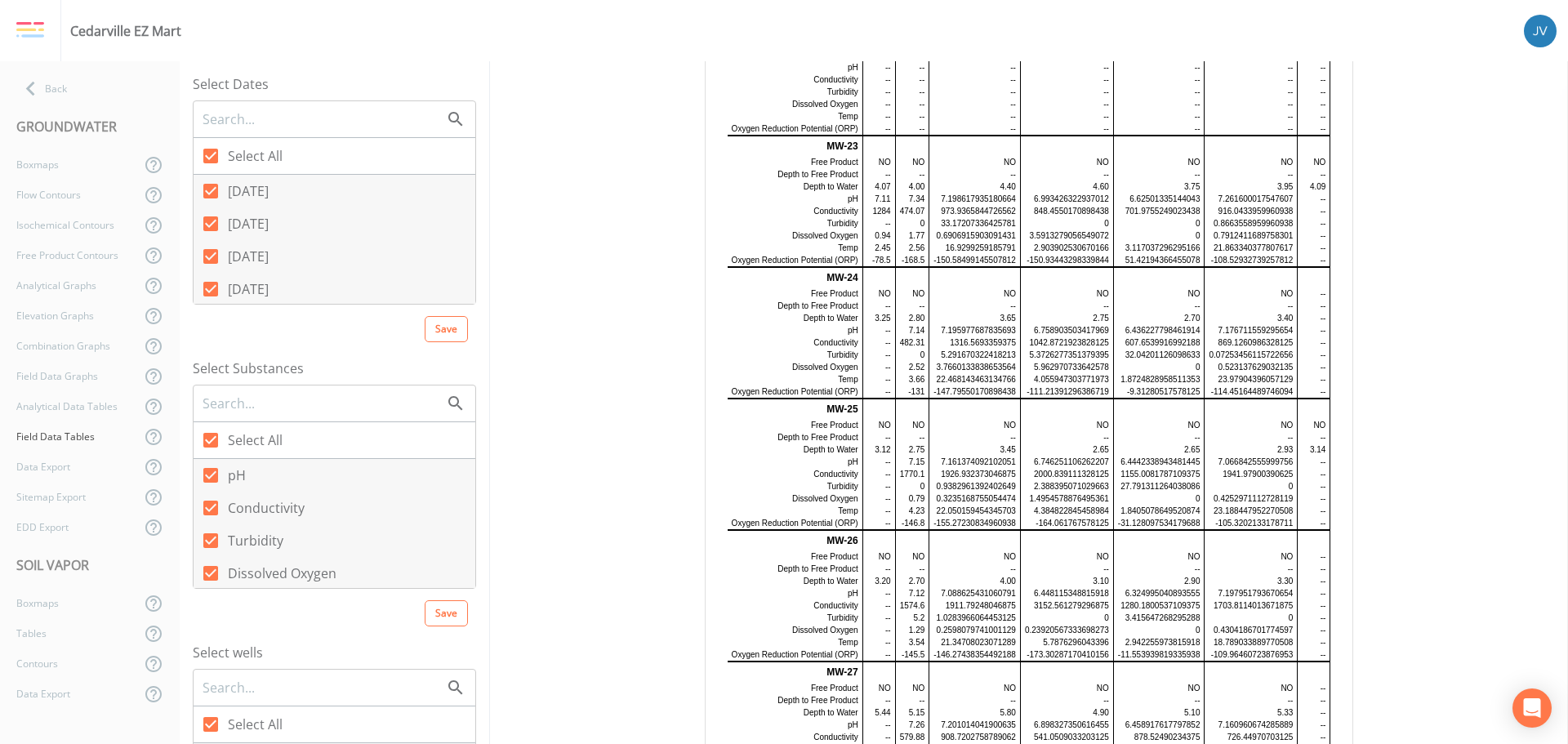
scroll to position [966, 0]
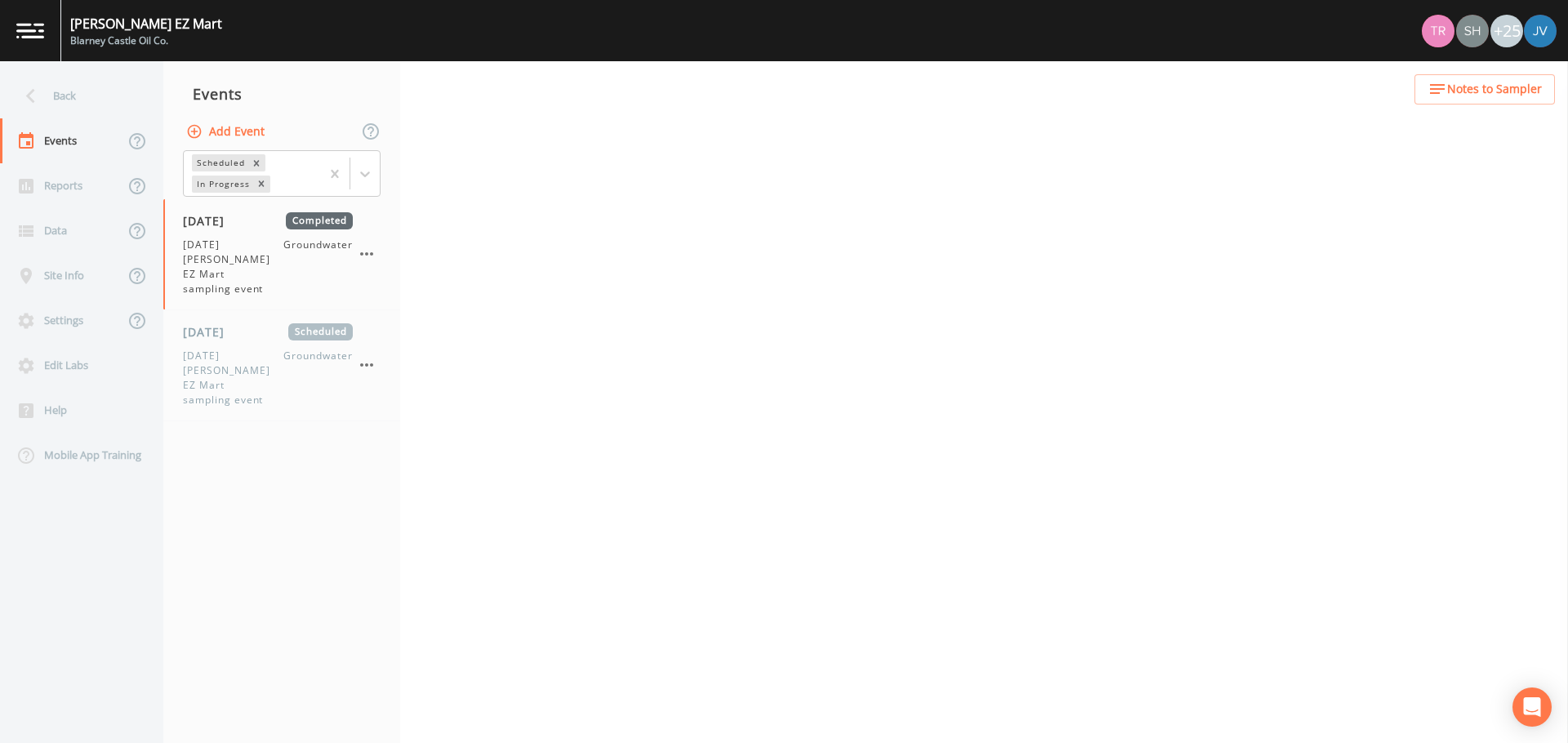
select select "0b1af911-289b-4d7b-9fdf-156f6d27a2cf"
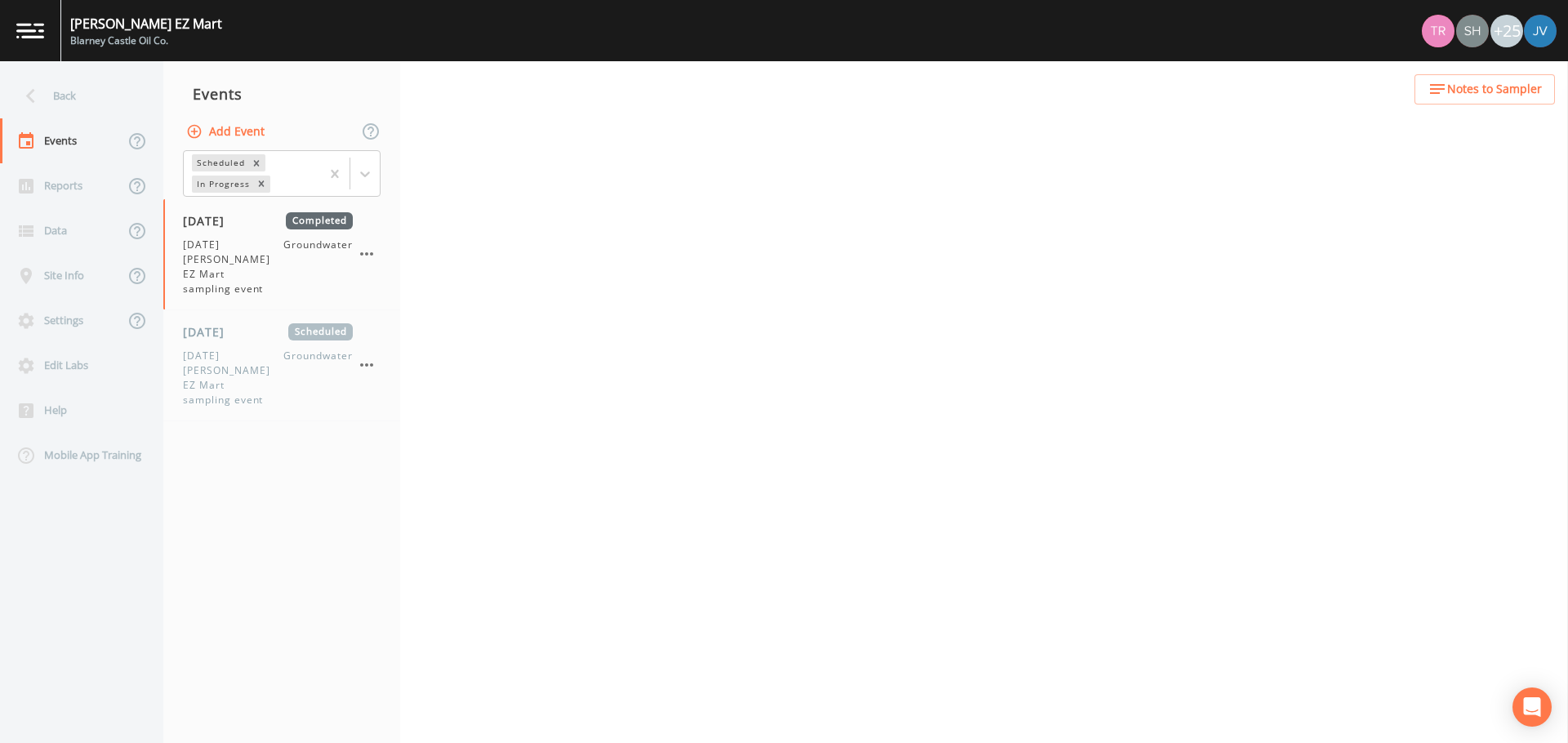
select select "0b1af911-289b-4d7b-9fdf-156f6d27a2cf"
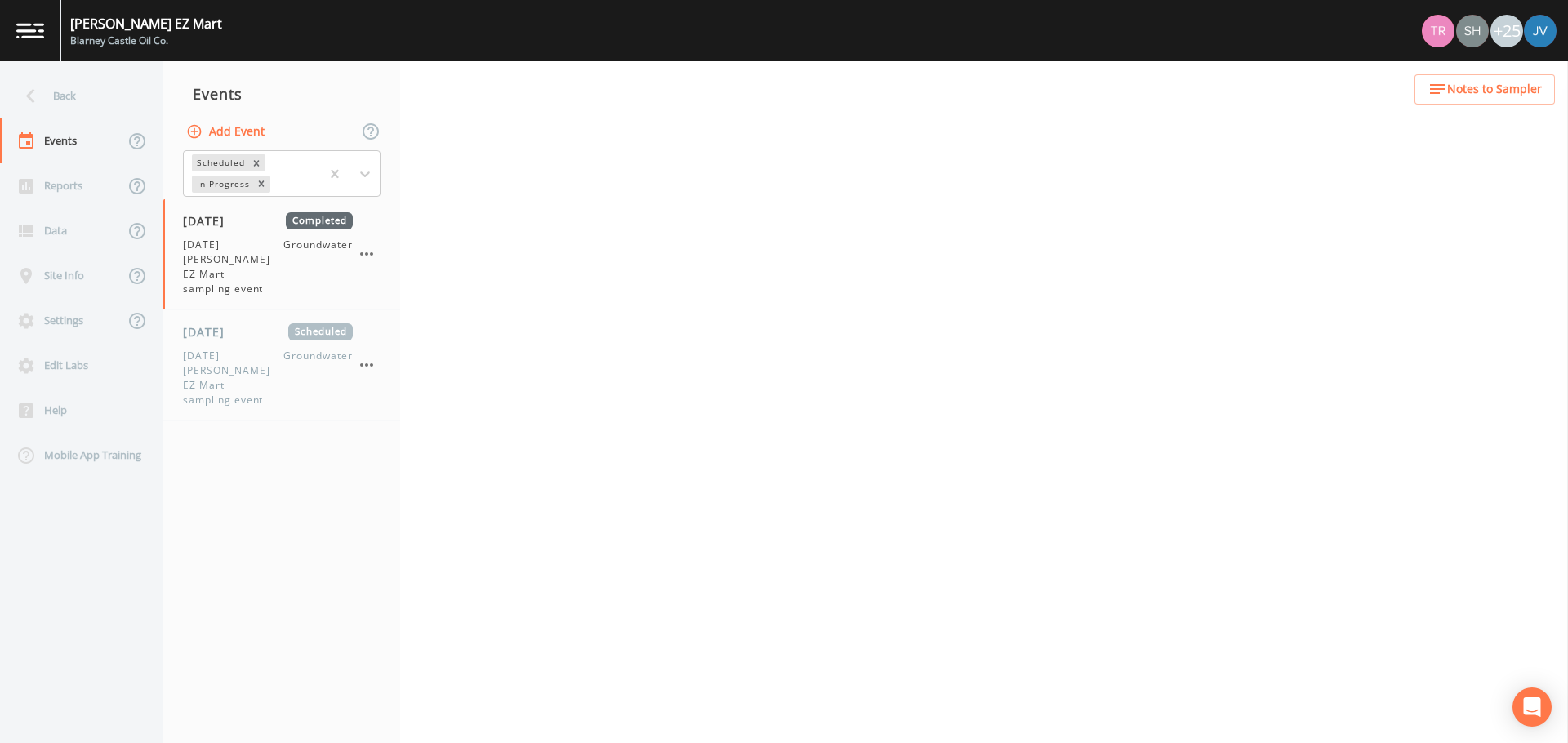
select select "0b1af911-289b-4d7b-9fdf-156f6d27a2cf"
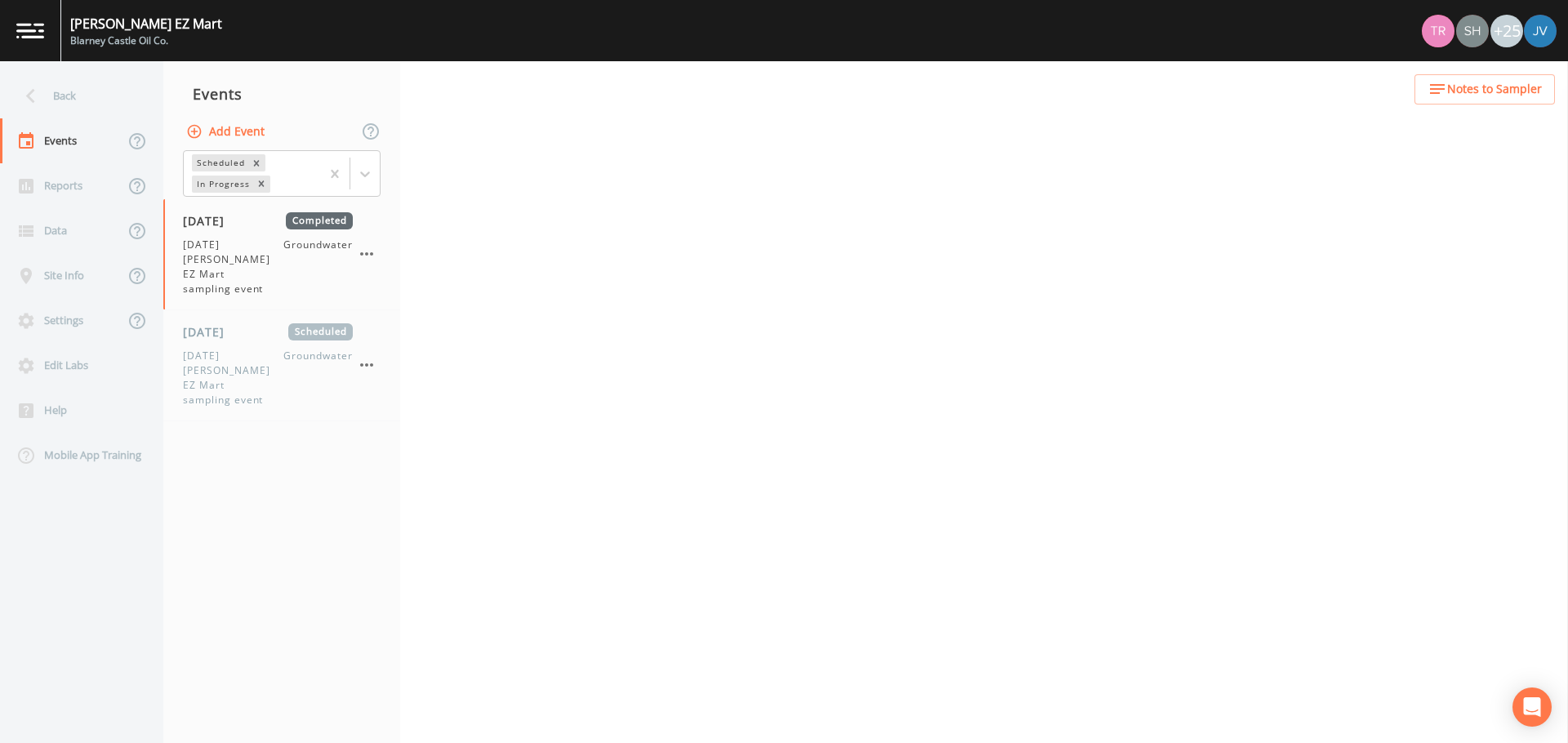
select select "0b1af911-289b-4d7b-9fdf-156f6d27a2cf"
